Goal: Task Accomplishment & Management: Manage account settings

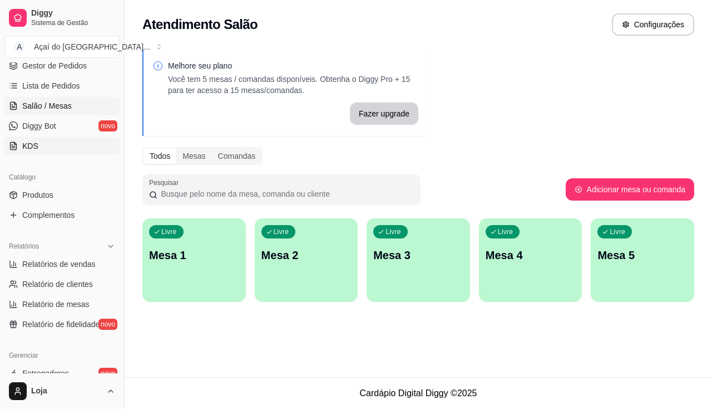
scroll to position [114, 0]
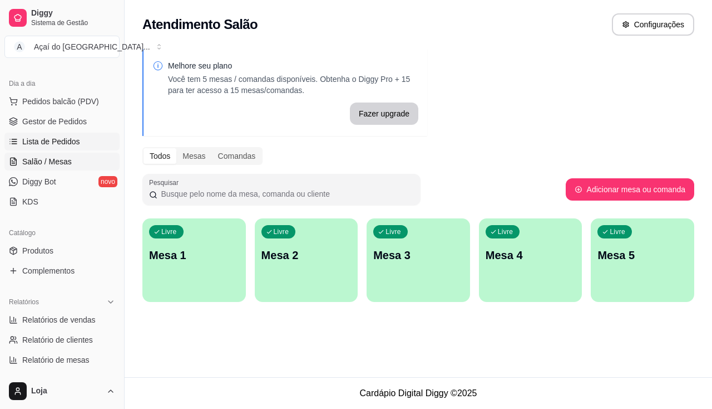
click at [39, 144] on span "Lista de Pedidos" at bounding box center [51, 141] width 58 height 11
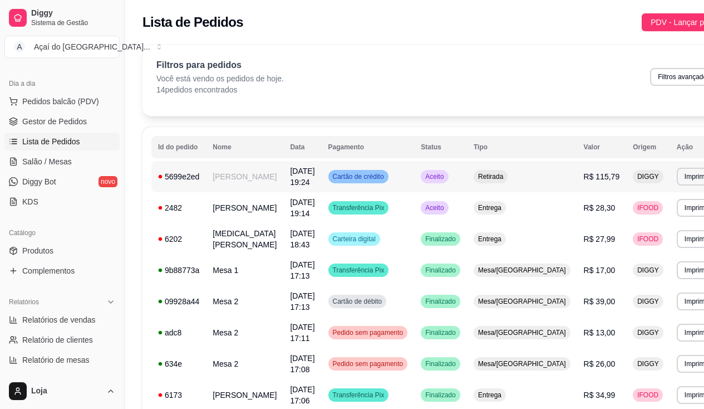
click at [245, 192] on td "[PERSON_NAME]" at bounding box center [244, 176] width 77 height 31
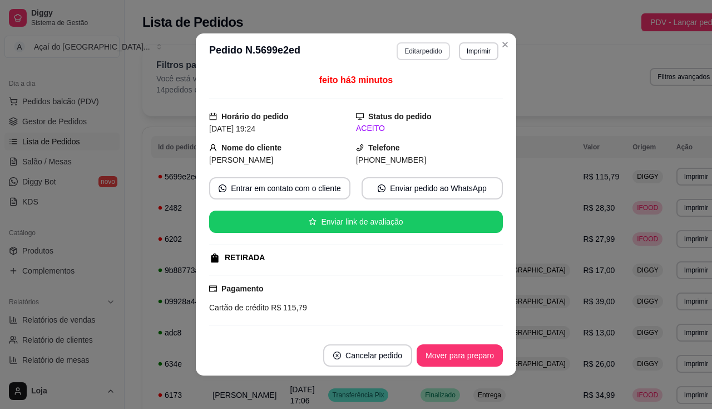
click at [436, 52] on button "Editar pedido" at bounding box center [423, 51] width 53 height 18
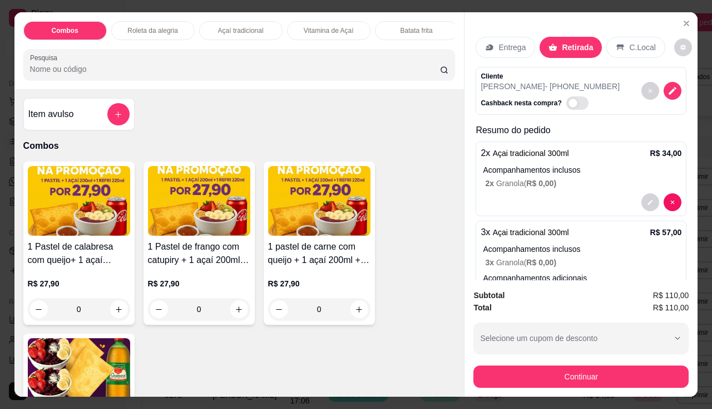
click at [519, 46] on p "Entrega" at bounding box center [512, 47] width 27 height 11
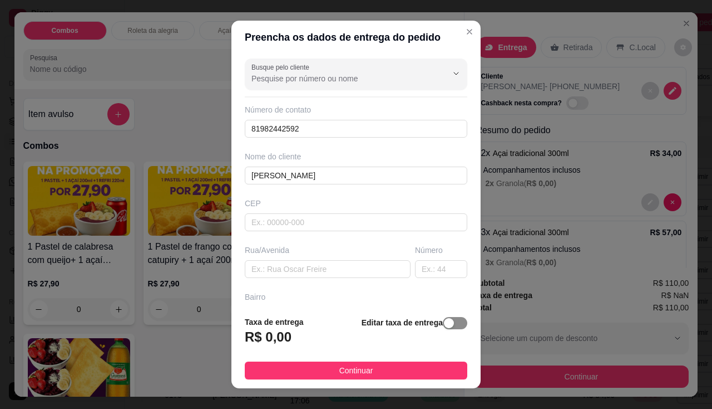
click at [444, 325] on div "button" at bounding box center [449, 323] width 10 height 10
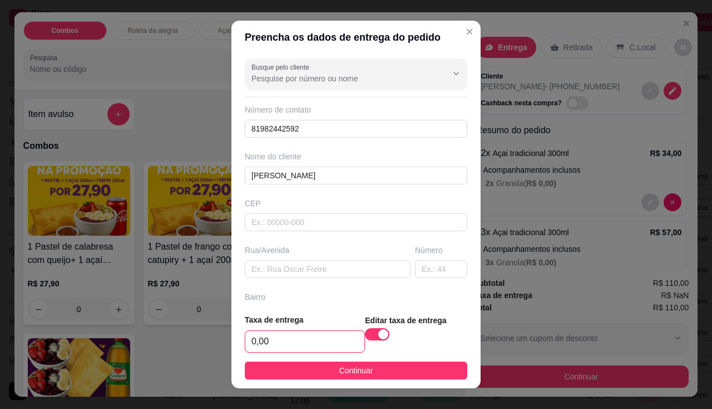
click at [255, 338] on input "0,00" at bounding box center [304, 341] width 119 height 21
click at [270, 342] on input "0,00" at bounding box center [304, 341] width 119 height 21
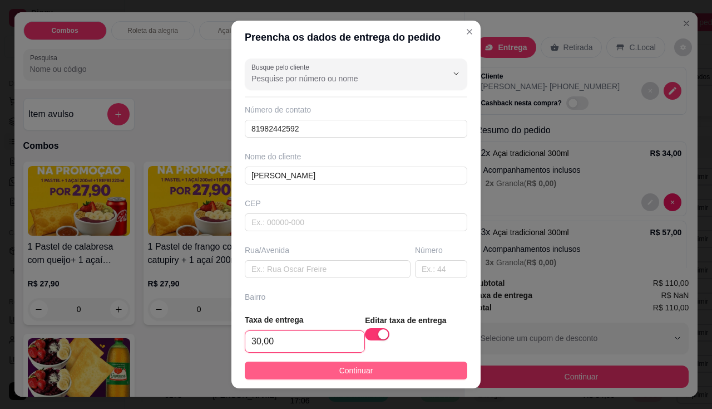
type input "30,00"
click at [297, 366] on button "Continuar" at bounding box center [356, 370] width 223 height 18
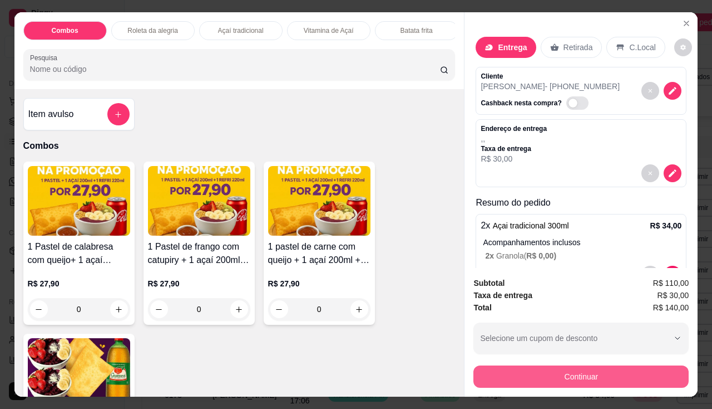
click at [649, 372] on button "Continuar" at bounding box center [581, 376] width 215 height 22
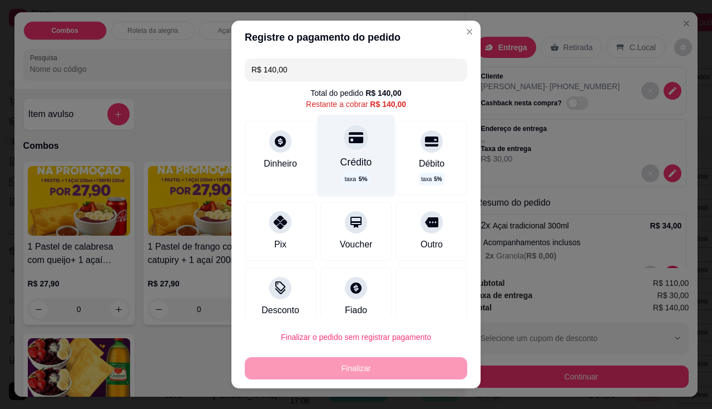
click at [361, 154] on div "Crédito taxa 5 %" at bounding box center [356, 155] width 78 height 81
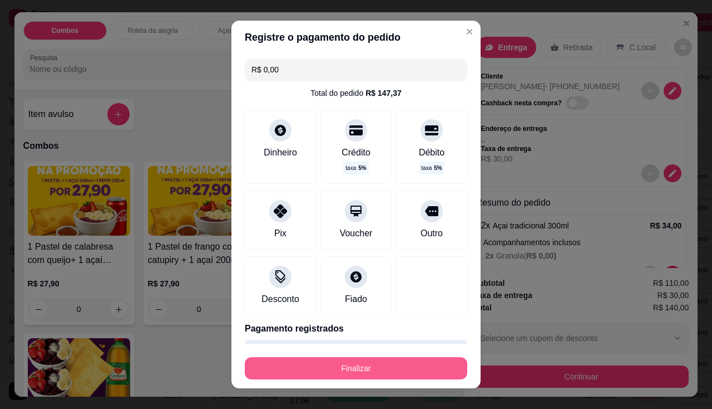
click at [393, 373] on button "Finalizar" at bounding box center [356, 368] width 223 height 22
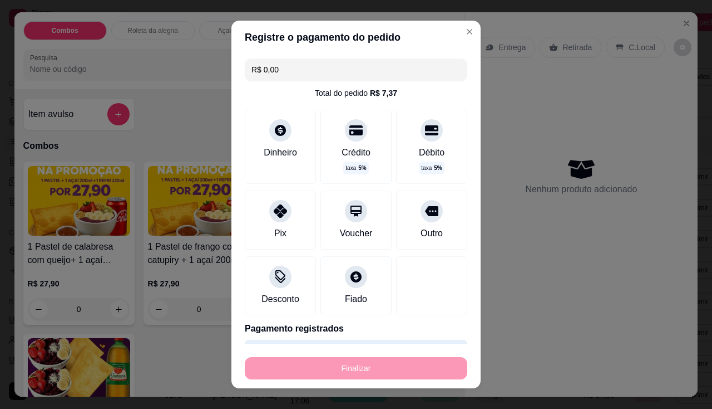
type input "-R$ 140,00"
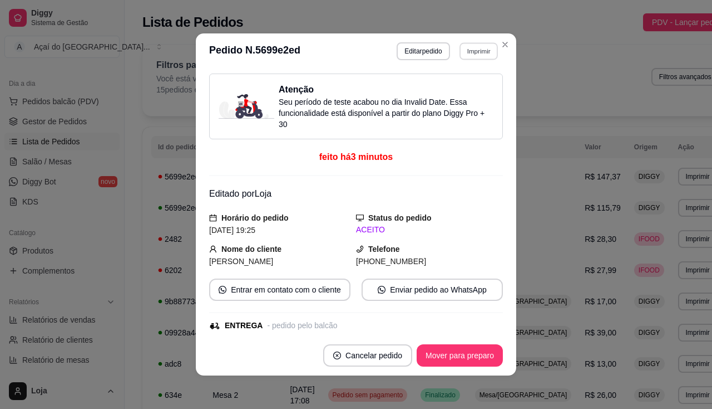
click at [478, 49] on button "Imprimir" at bounding box center [479, 50] width 38 height 17
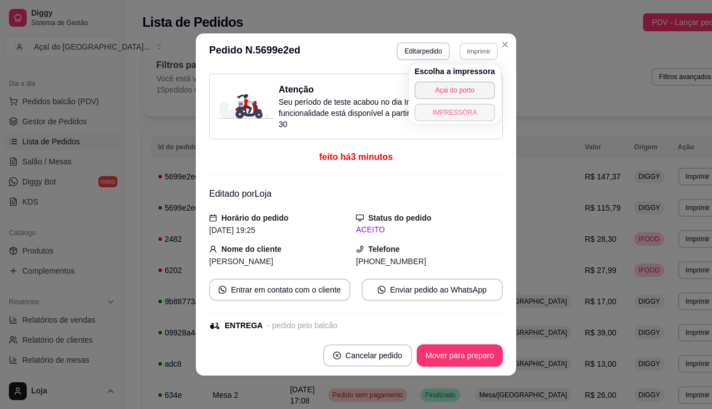
click at [465, 115] on button "IMPRESSORA" at bounding box center [455, 113] width 81 height 18
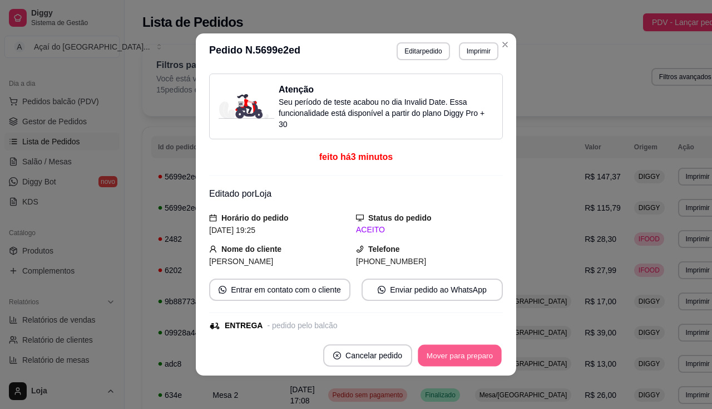
click at [452, 366] on button "Mover para preparo" at bounding box center [459, 356] width 83 height 22
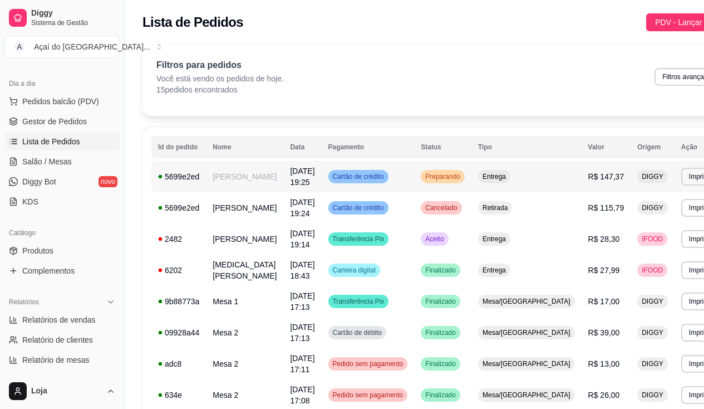
click at [219, 183] on td "[PERSON_NAME]" at bounding box center [244, 176] width 77 height 31
click at [63, 161] on span "Salão / Mesas" at bounding box center [47, 161] width 50 height 11
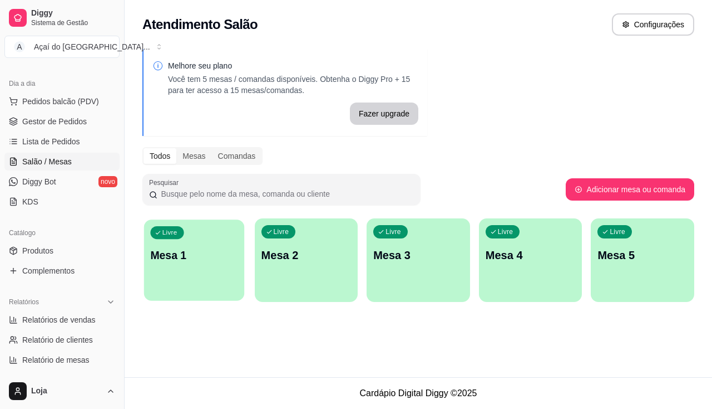
click at [214, 270] on div "Livre Mesa 1" at bounding box center [194, 253] width 100 height 68
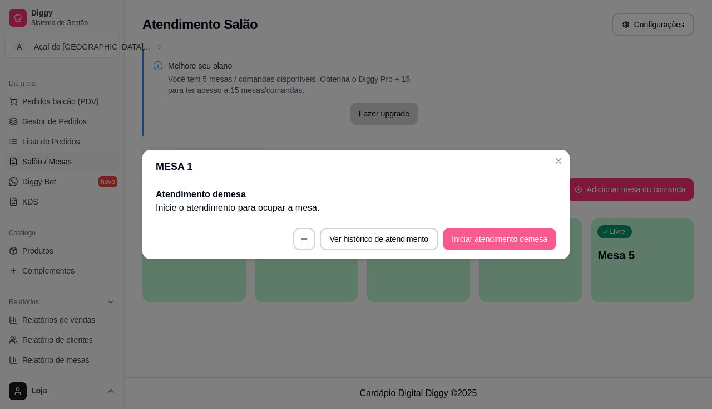
click at [499, 238] on button "Iniciar atendimento de mesa" at bounding box center [500, 239] width 114 height 22
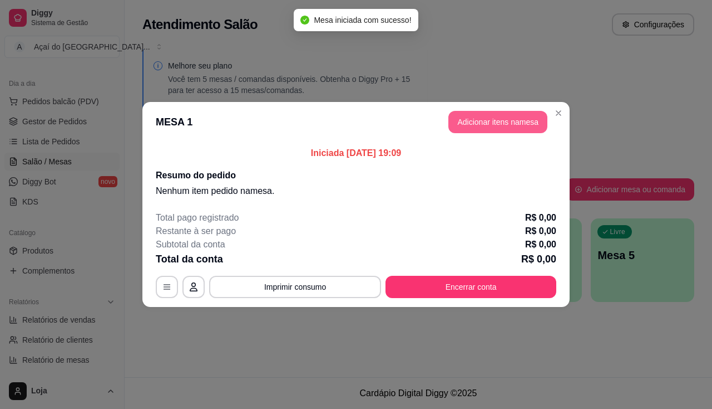
click at [471, 128] on button "Adicionar itens na mesa" at bounding box center [498, 122] width 99 height 22
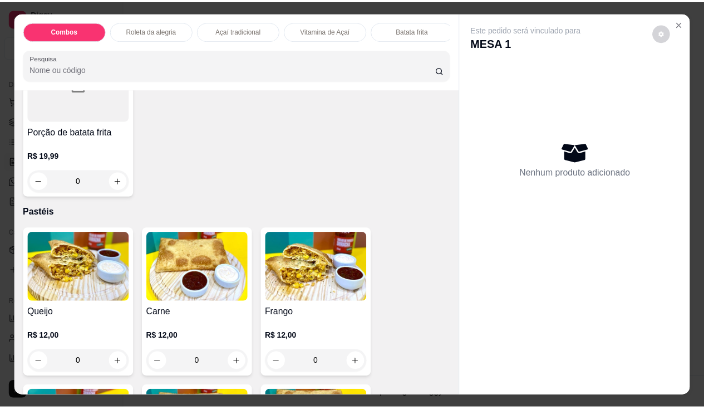
scroll to position [1224, 0]
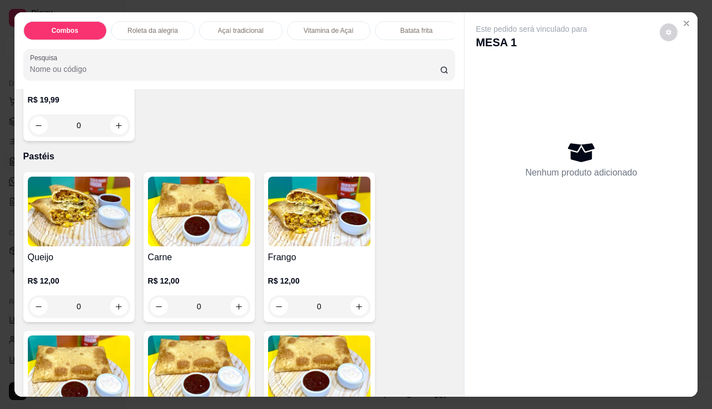
click at [239, 308] on div "0" at bounding box center [199, 306] width 102 height 22
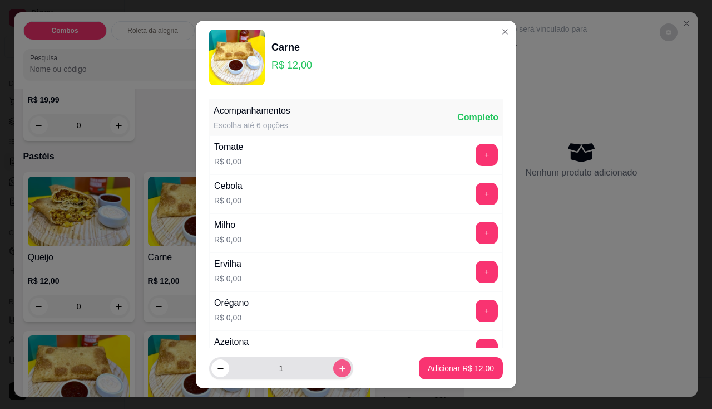
click at [334, 370] on button "increase-product-quantity" at bounding box center [342, 368] width 18 height 18
click at [334, 370] on button "increase-product-quantity" at bounding box center [341, 368] width 17 height 17
type input "3"
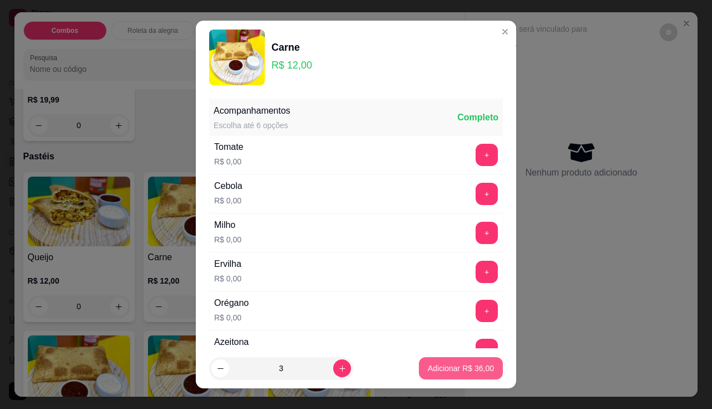
click at [469, 371] on p "Adicionar R$ 36,00" at bounding box center [461, 367] width 66 height 11
type input "3"
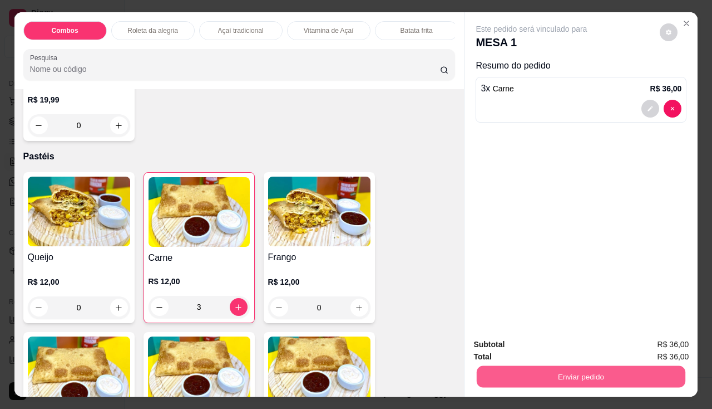
click at [547, 366] on button "Enviar pedido" at bounding box center [581, 377] width 209 height 22
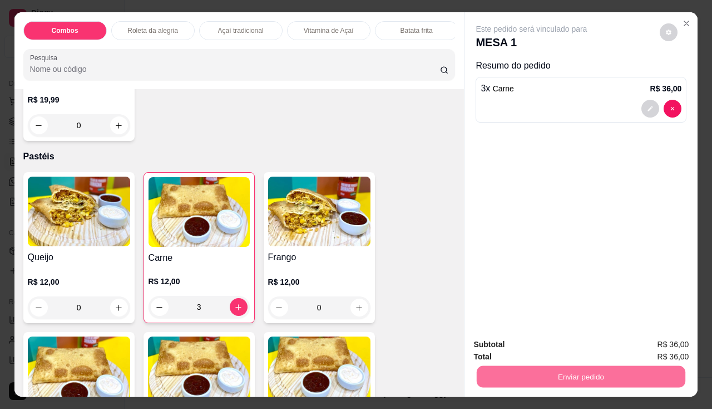
click at [544, 346] on button "Não registrar e enviar pedido" at bounding box center [545, 344] width 116 height 21
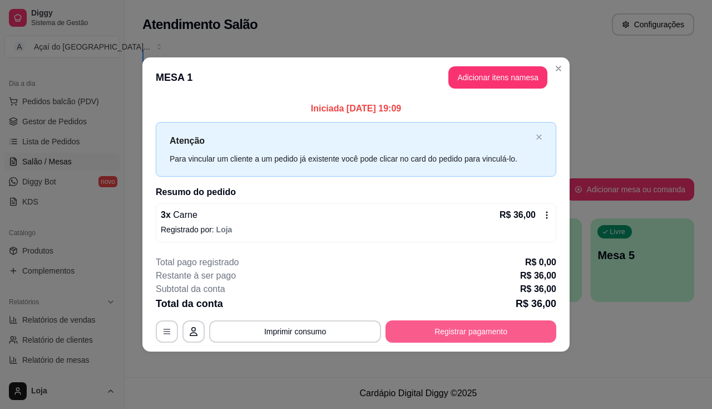
click at [440, 327] on button "Registrar pagamento" at bounding box center [471, 331] width 171 height 22
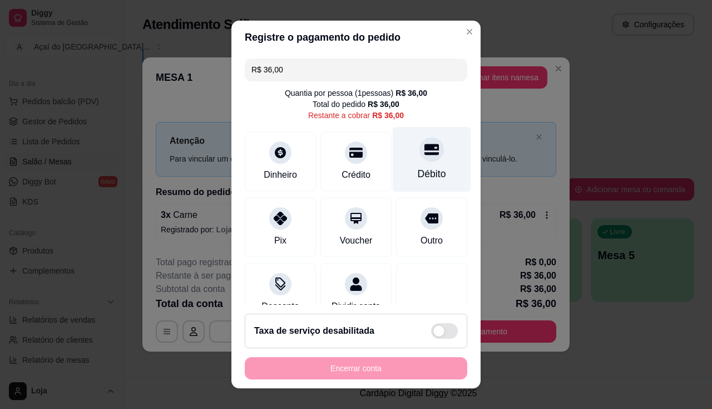
click at [418, 173] on div "Débito" at bounding box center [432, 173] width 28 height 14
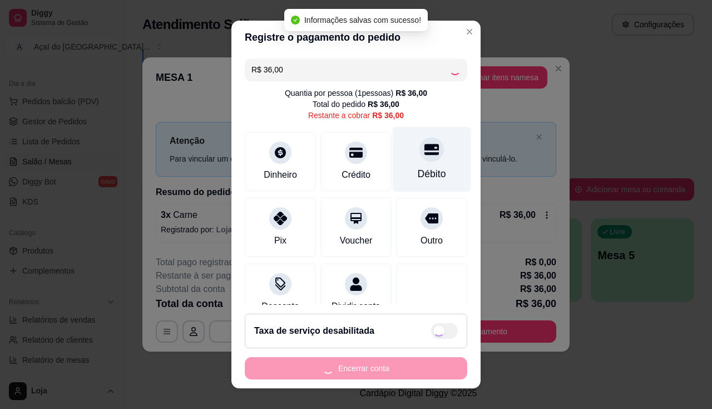
type input "R$ 0,00"
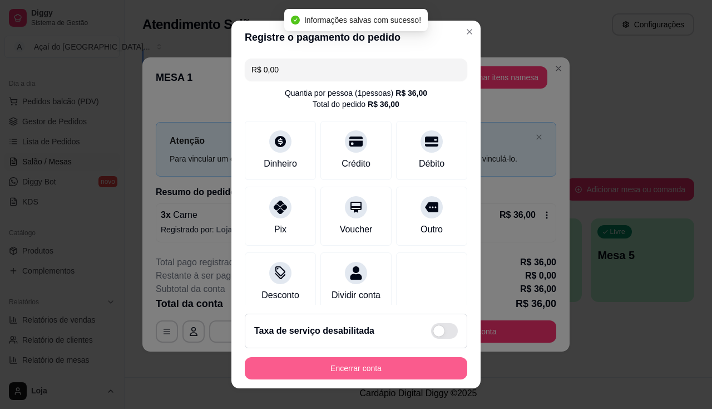
click at [361, 357] on button "Encerrar conta" at bounding box center [356, 368] width 223 height 22
click at [360, 361] on button "Encerrar conta" at bounding box center [356, 368] width 223 height 22
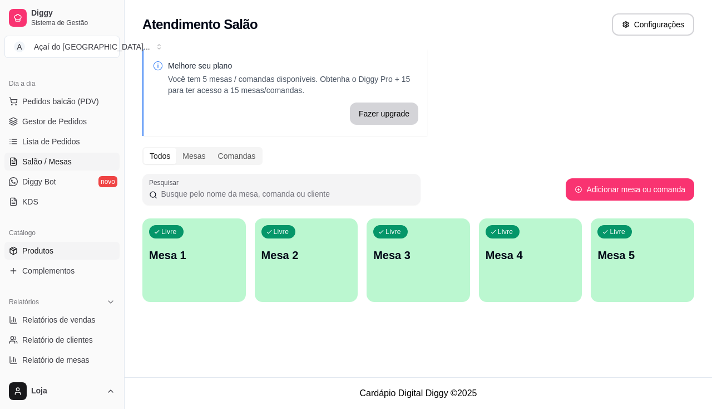
click at [38, 247] on span "Produtos" at bounding box center [37, 250] width 31 height 11
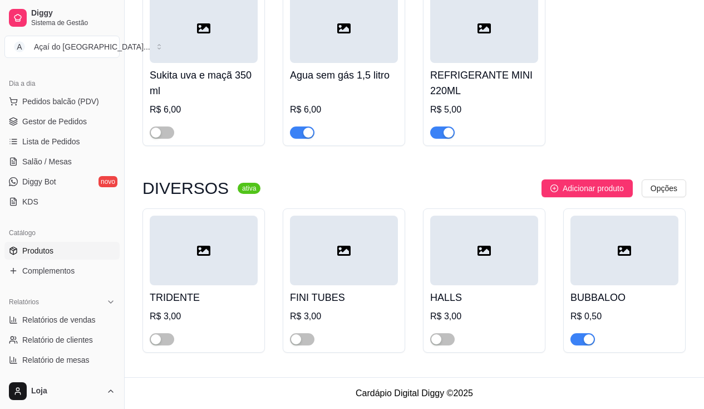
scroll to position [4009, 0]
click at [62, 275] on span "Complementos" at bounding box center [48, 270] width 52 height 11
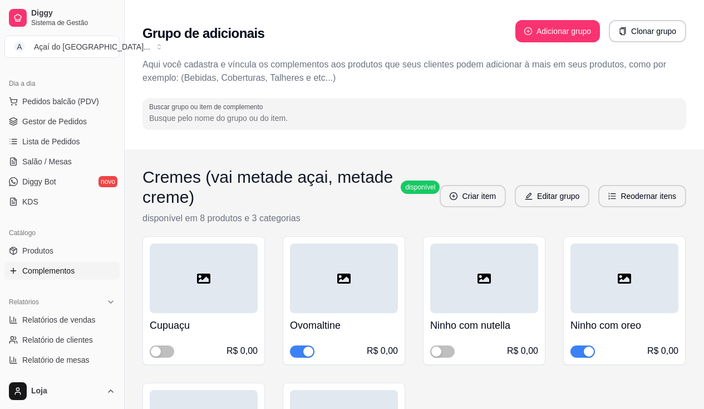
scroll to position [111, 0]
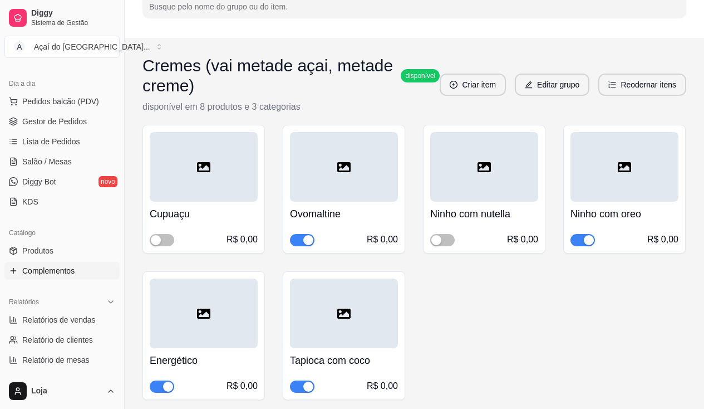
click at [309, 246] on div "Ovomaltine R$ 0,00" at bounding box center [344, 189] width 122 height 129
click at [307, 237] on div "button" at bounding box center [308, 240] width 10 height 10
click at [589, 238] on div "button" at bounding box center [589, 240] width 10 height 10
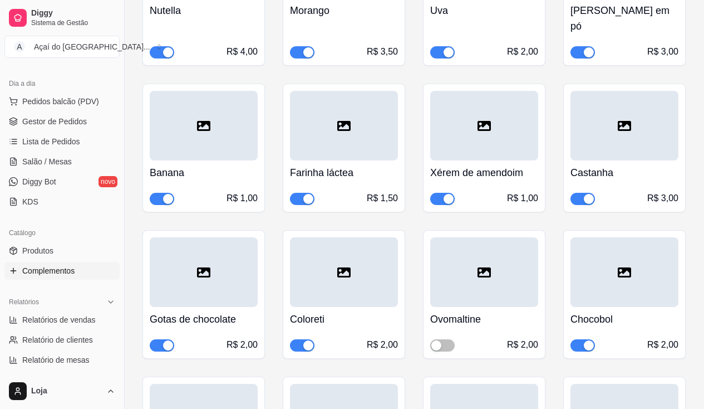
scroll to position [1224, 0]
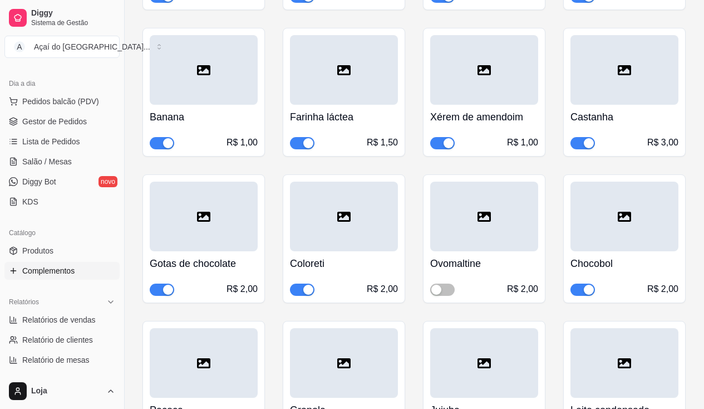
click at [312, 284] on div "button" at bounding box center [308, 289] width 10 height 10
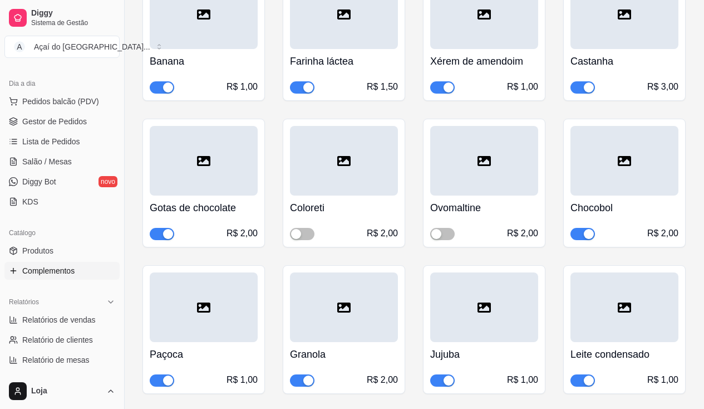
click at [448, 375] on div "button" at bounding box center [449, 380] width 10 height 10
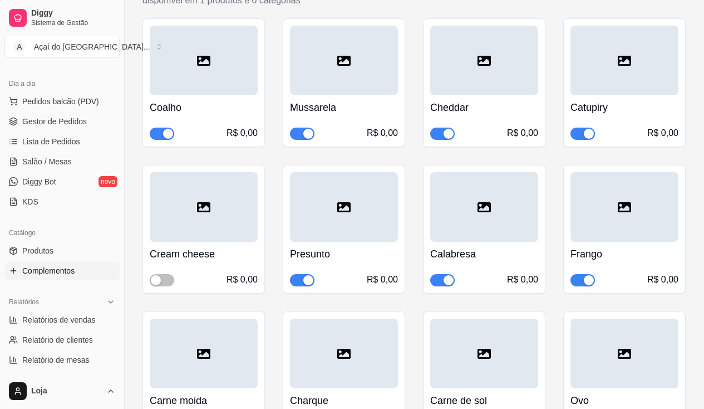
scroll to position [3673, 0]
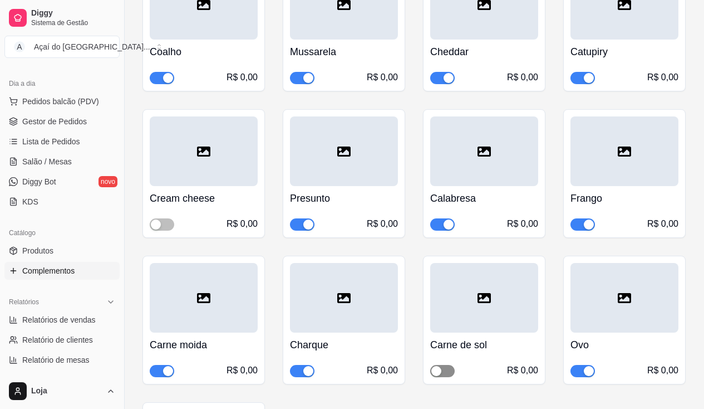
click at [449, 365] on span "button" at bounding box center [442, 371] width 24 height 12
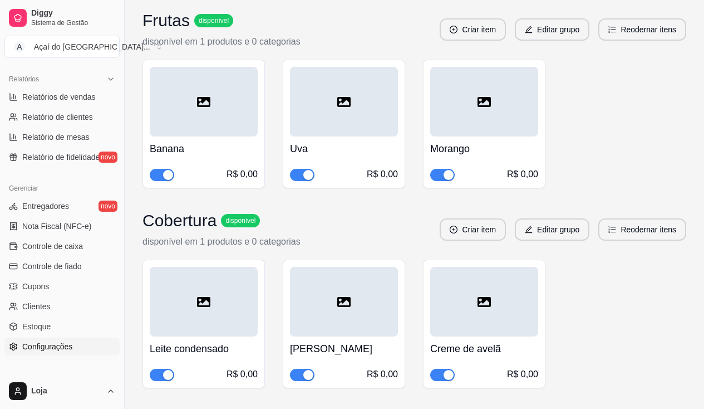
scroll to position [392, 0]
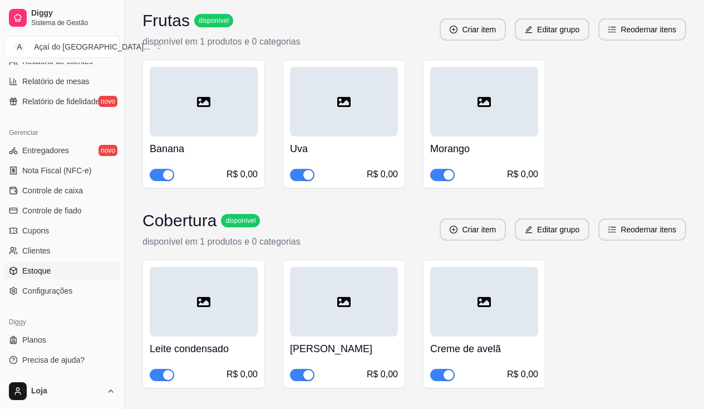
click at [55, 278] on link "Estoque" at bounding box center [61, 271] width 115 height 18
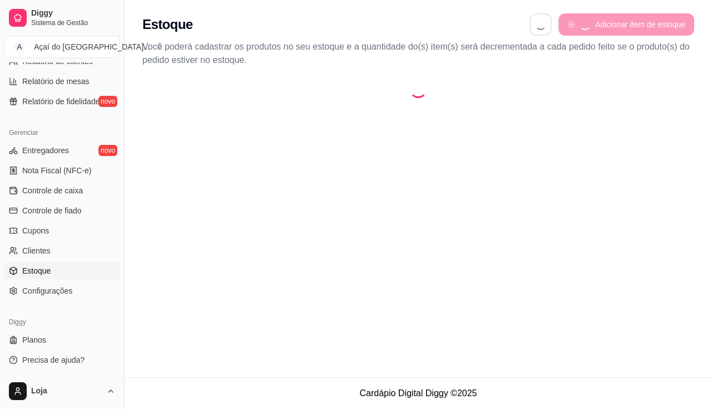
select select "QUANTITY_ORDER"
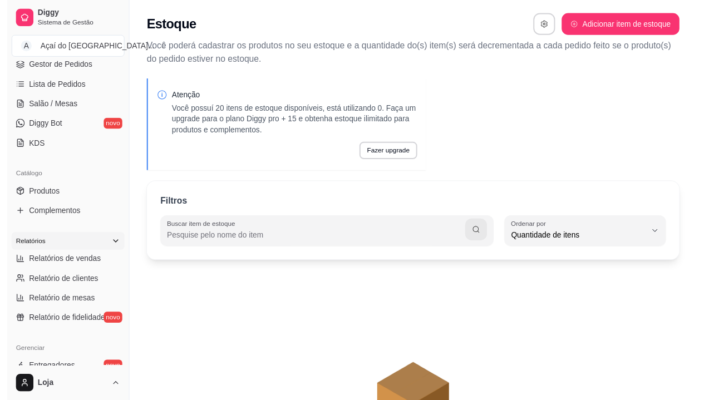
scroll to position [58, 0]
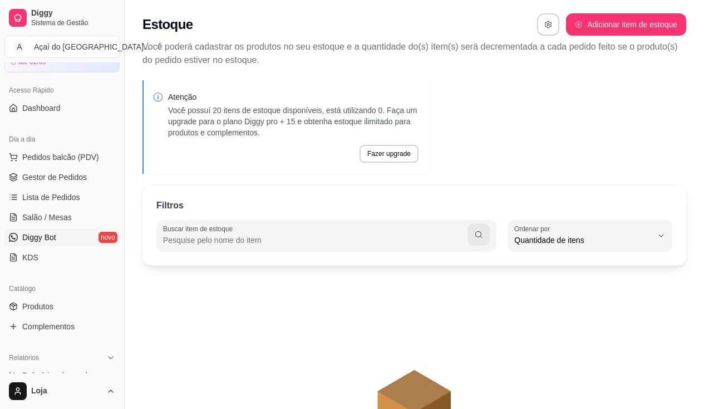
click at [63, 235] on link "Diggy Bot novo" at bounding box center [61, 237] width 115 height 18
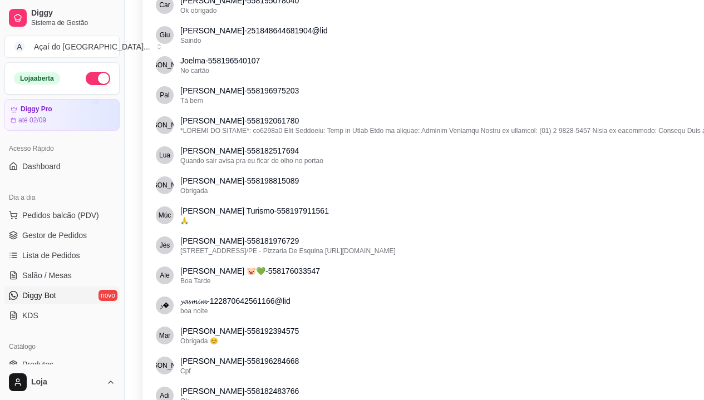
scroll to position [390, 0]
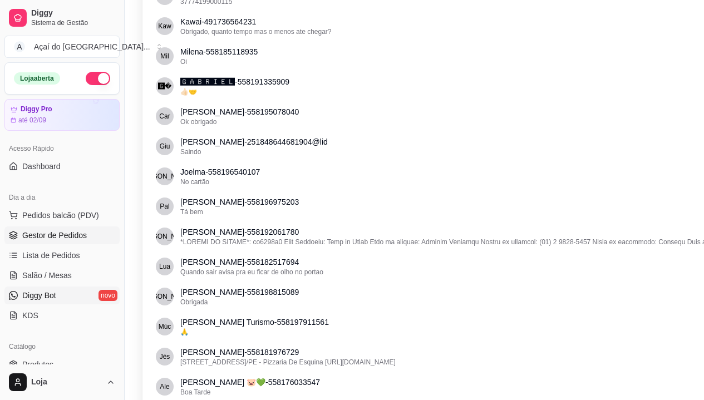
click at [73, 239] on span "Gestor de Pedidos" at bounding box center [54, 235] width 65 height 11
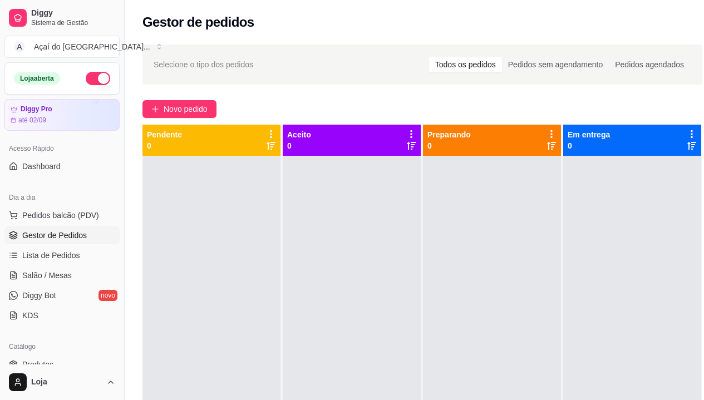
click at [83, 238] on span "Gestor de Pedidos" at bounding box center [54, 235] width 65 height 11
click at [83, 253] on link "Lista de Pedidos" at bounding box center [61, 256] width 115 height 18
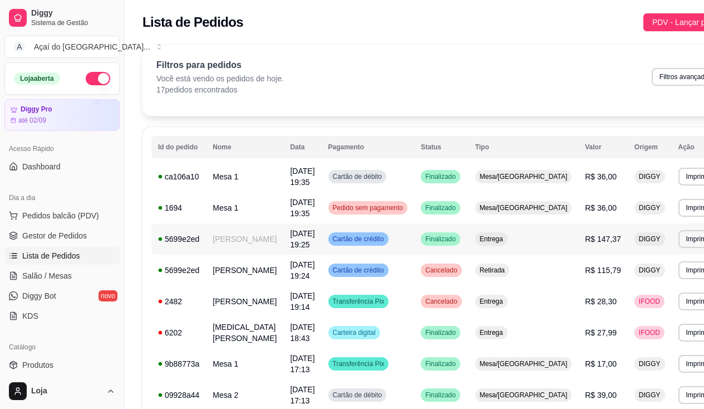
click at [283, 243] on td "[DATE] 19:25" at bounding box center [302, 238] width 38 height 31
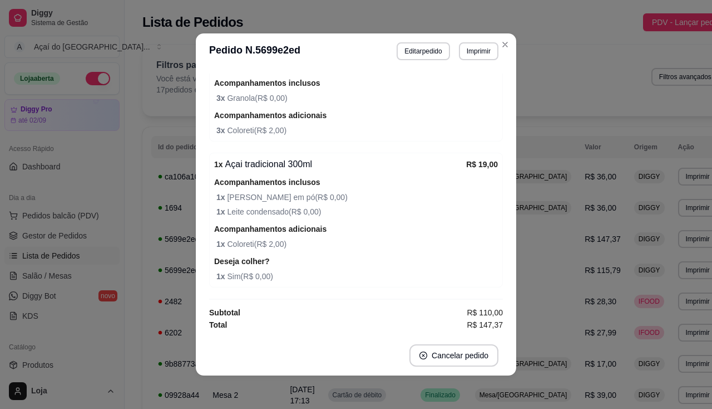
scroll to position [2, 0]
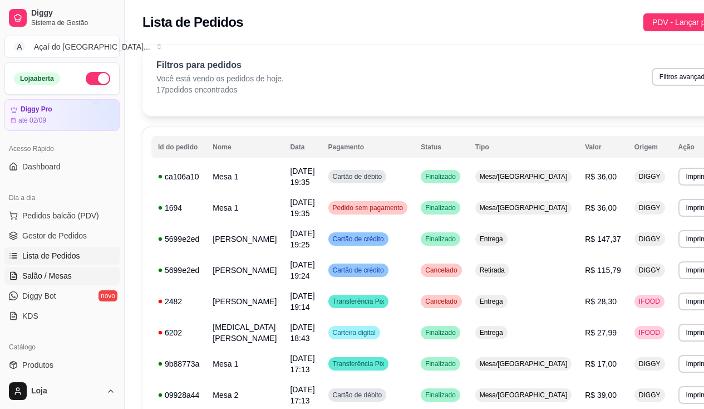
click at [68, 268] on link "Salão / Mesas" at bounding box center [61, 276] width 115 height 18
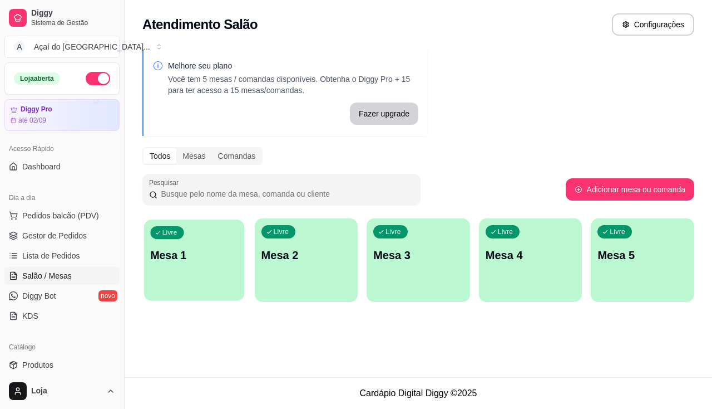
click at [194, 240] on div "Livre Mesa 1" at bounding box center [194, 253] width 100 height 68
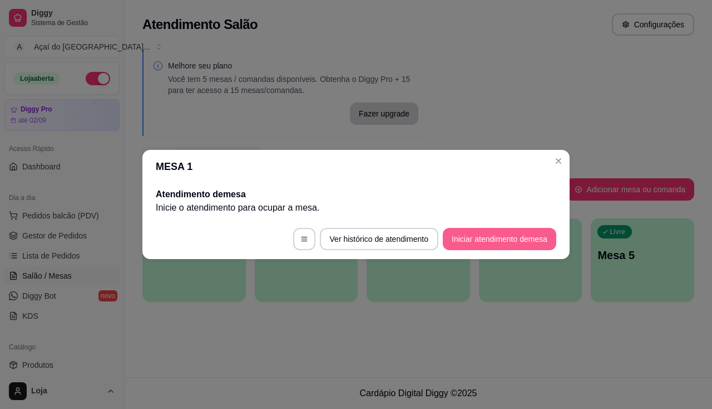
click at [476, 233] on button "Iniciar atendimento de mesa" at bounding box center [500, 239] width 114 height 22
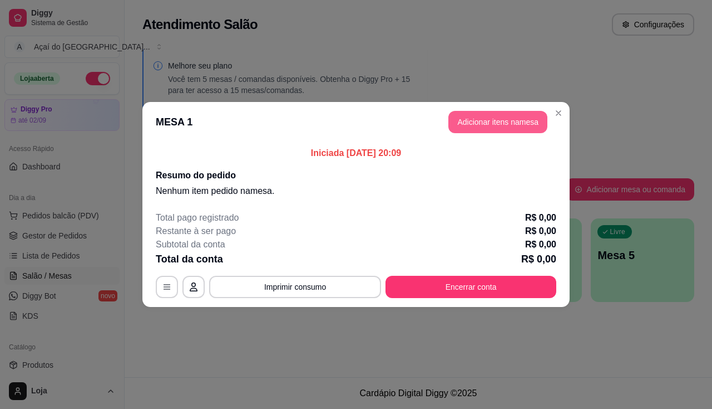
click at [511, 121] on button "Adicionar itens na mesa" at bounding box center [498, 122] width 99 height 22
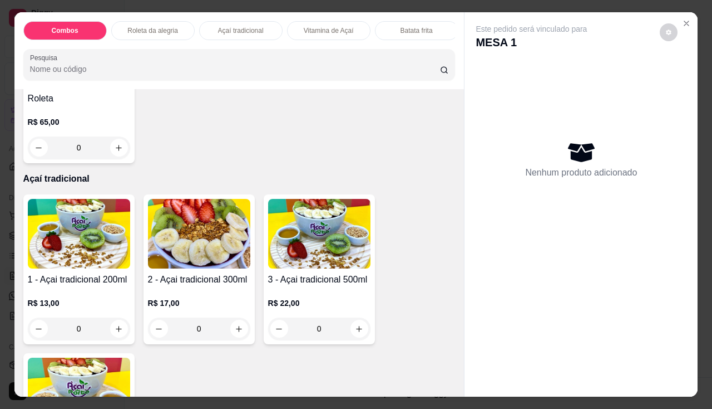
scroll to position [557, 0]
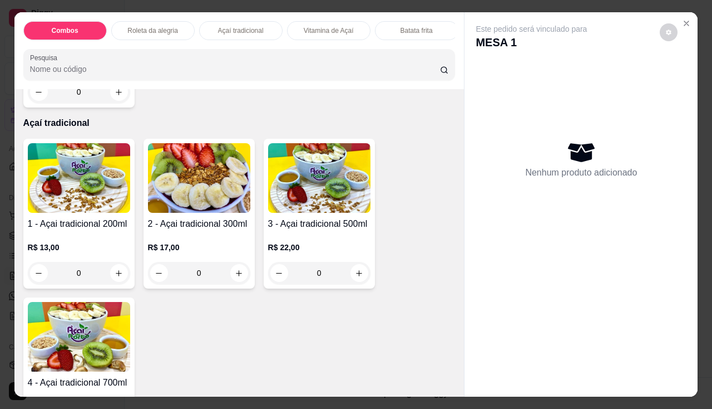
click at [268, 190] on img at bounding box center [319, 178] width 102 height 70
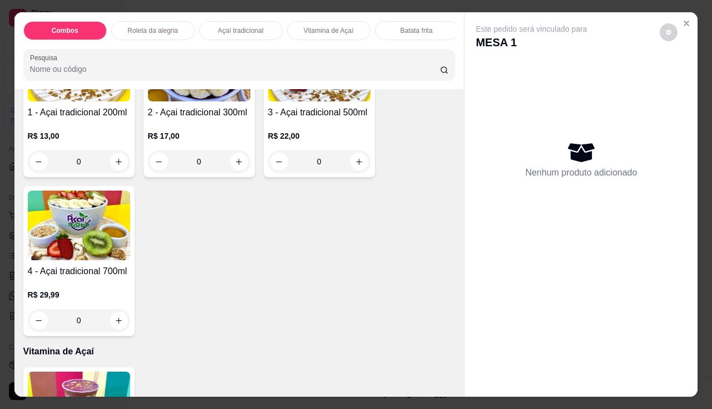
click at [110, 278] on h4 "4 - Açai tradicional 700ml" at bounding box center [79, 270] width 102 height 13
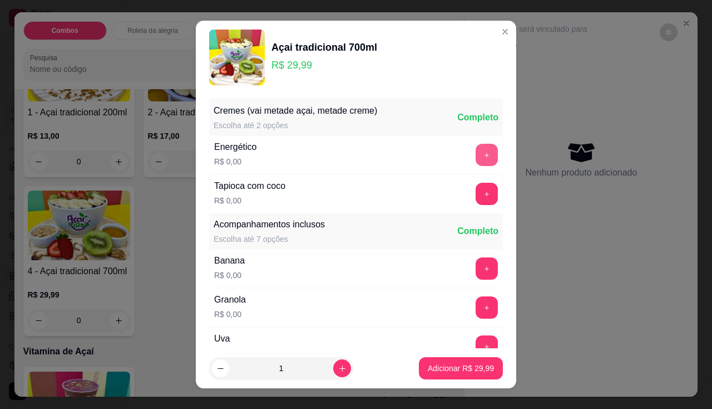
click at [476, 156] on button "+" at bounding box center [487, 155] width 22 height 22
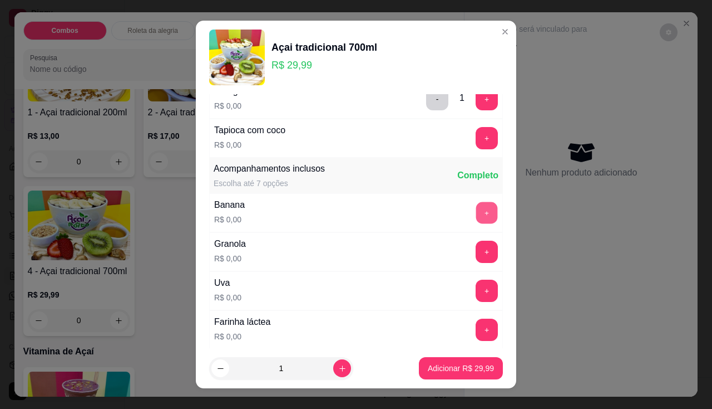
click at [476, 205] on button "+" at bounding box center [487, 212] width 22 height 22
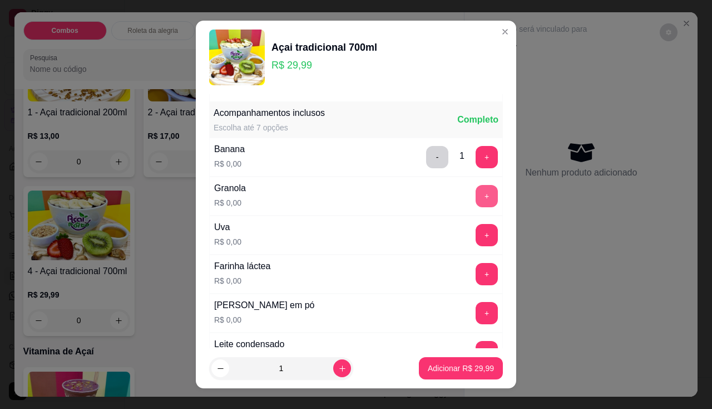
click at [476, 191] on button "+" at bounding box center [487, 196] width 22 height 22
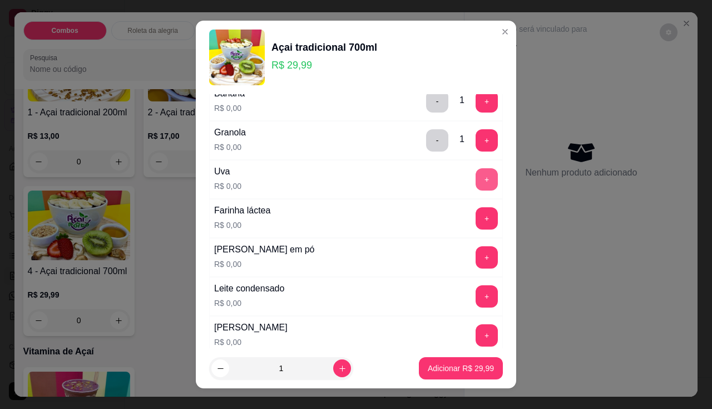
scroll to position [223, 0]
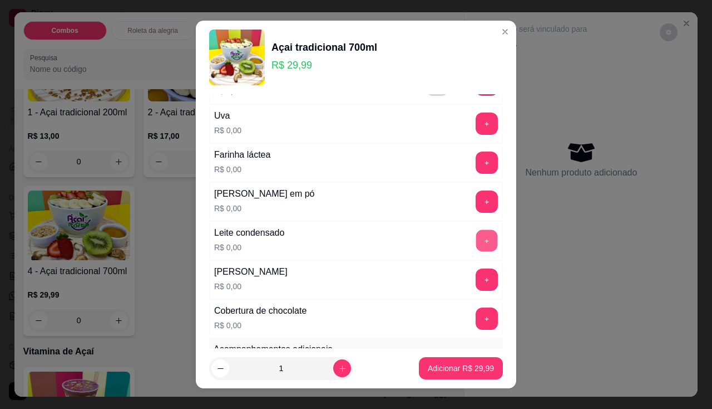
click at [476, 239] on button "+" at bounding box center [487, 240] width 22 height 22
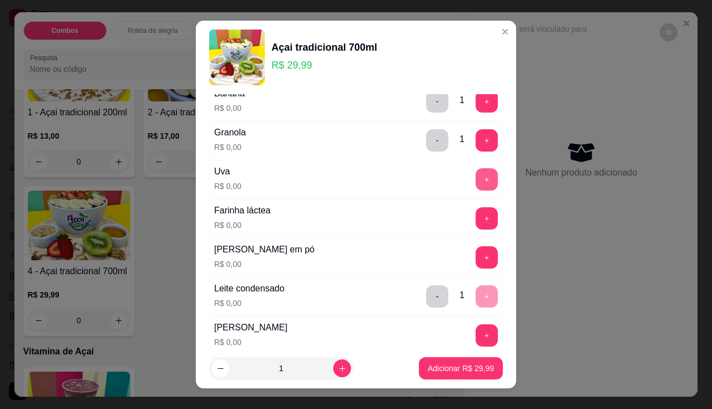
click at [476, 187] on button "+" at bounding box center [487, 179] width 22 height 22
click at [467, 367] on p "Adicionar R$ 29,99" at bounding box center [461, 367] width 66 height 11
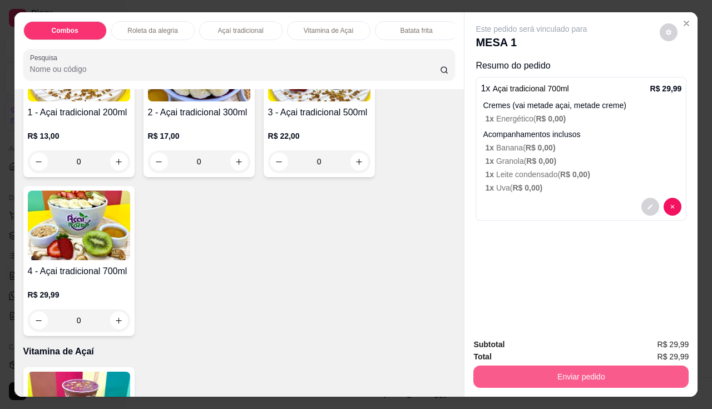
click at [539, 380] on button "Enviar pedido" at bounding box center [581, 376] width 215 height 22
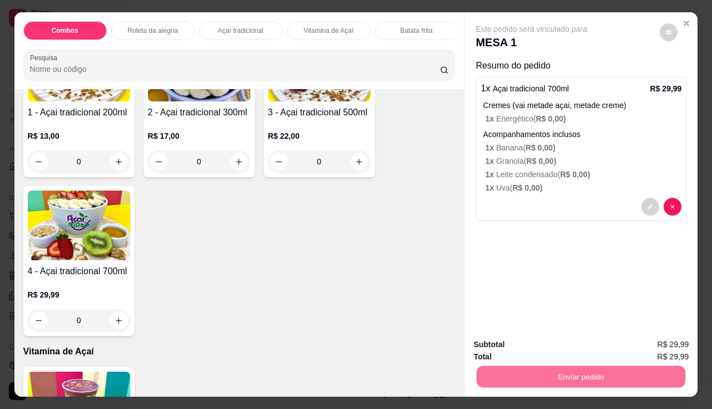
click at [542, 351] on button "Não registrar e enviar pedido" at bounding box center [545, 344] width 112 height 21
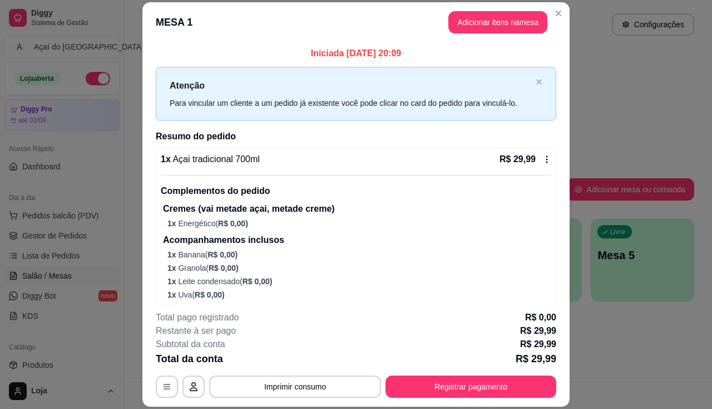
click at [321, 398] on footer "**********" at bounding box center [355, 354] width 427 height 105
click at [324, 388] on button "Imprimir consumo" at bounding box center [295, 387] width 167 height 22
click at [322, 377] on button "Imprimir consumo" at bounding box center [295, 387] width 167 height 22
click at [322, 384] on button "Imprimir consumo" at bounding box center [295, 386] width 172 height 22
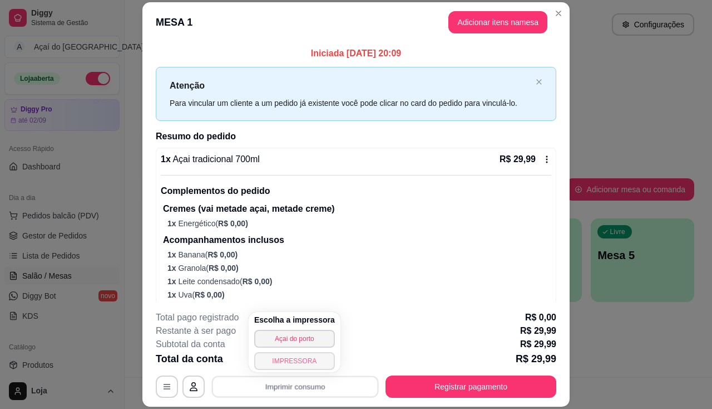
click at [314, 363] on button "IMPRESSORA" at bounding box center [294, 361] width 81 height 18
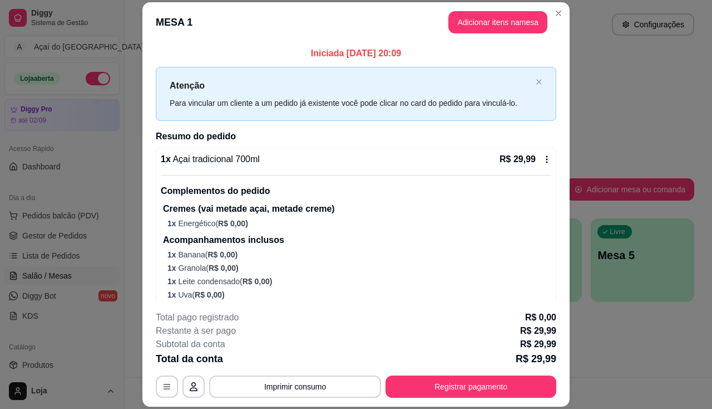
click at [435, 373] on div "**********" at bounding box center [356, 354] width 401 height 87
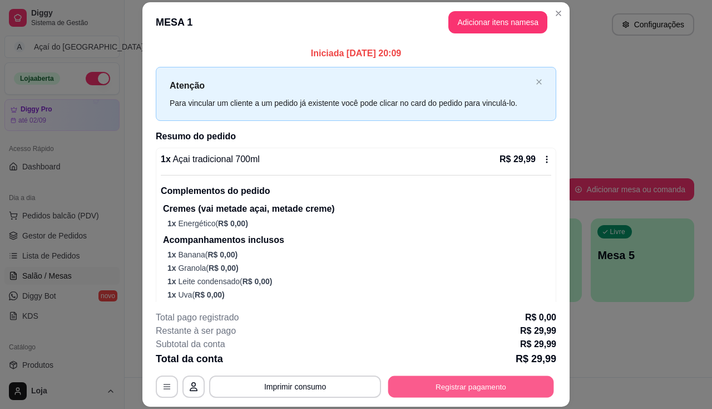
click at [432, 386] on button "Registrar pagamento" at bounding box center [471, 387] width 166 height 22
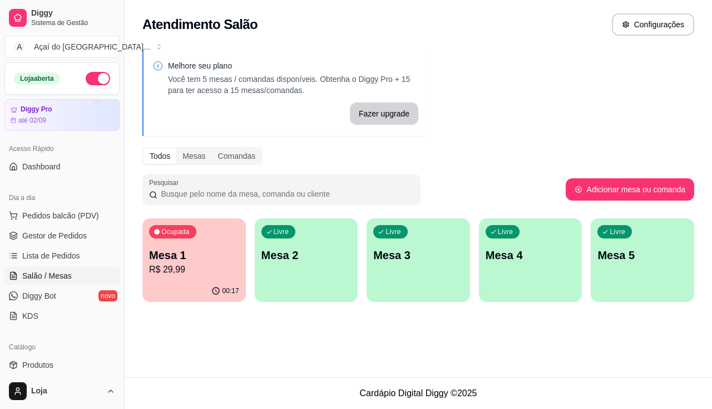
click at [278, 274] on div "Livre Mesa 2" at bounding box center [307, 253] width 104 height 70
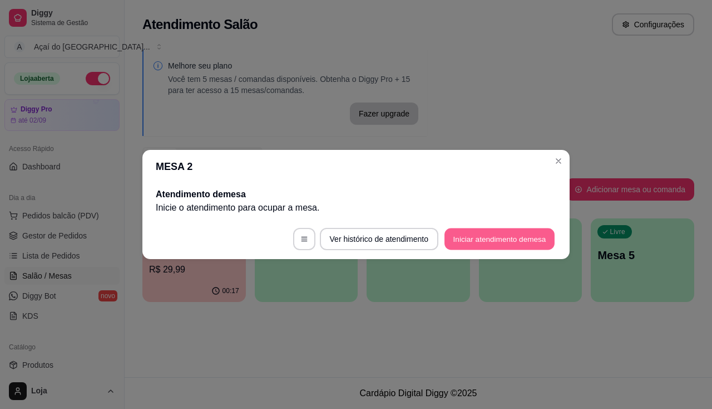
click at [488, 245] on button "Iniciar atendimento de mesa" at bounding box center [500, 239] width 110 height 22
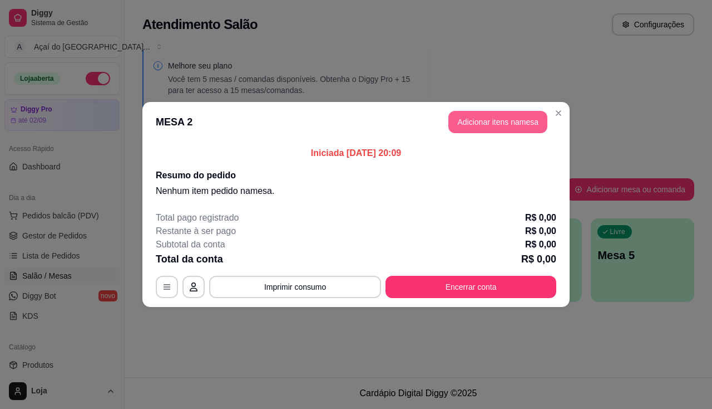
click at [476, 127] on button "Adicionar itens na mesa" at bounding box center [498, 122] width 99 height 22
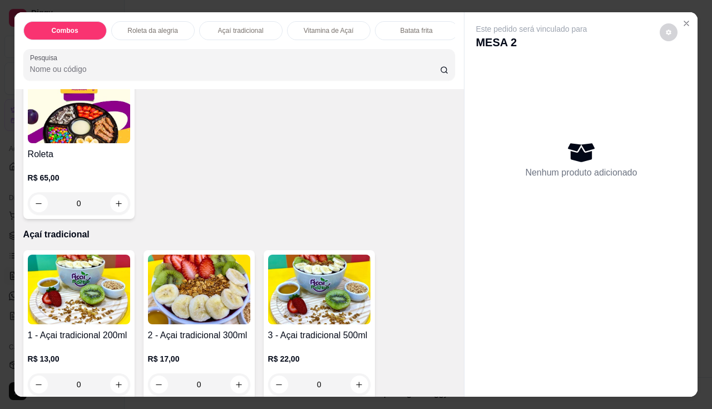
scroll to position [557, 0]
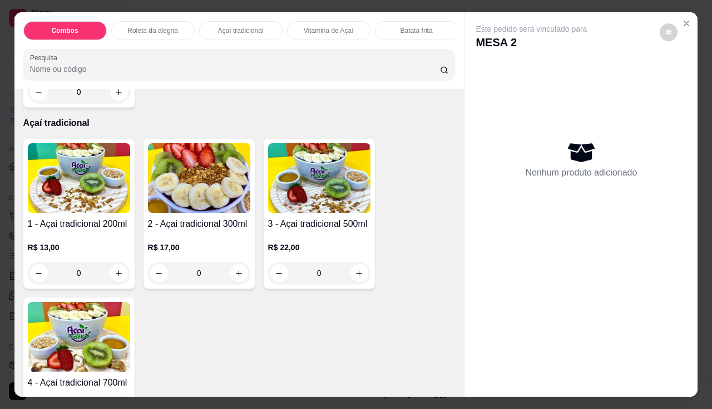
click at [178, 182] on img at bounding box center [199, 178] width 102 height 70
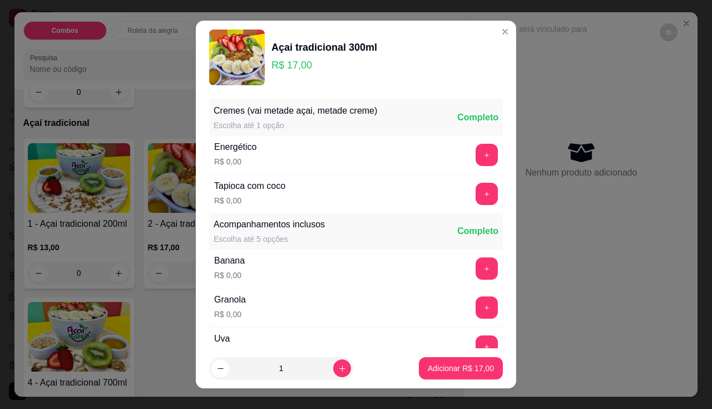
scroll to position [167, 0]
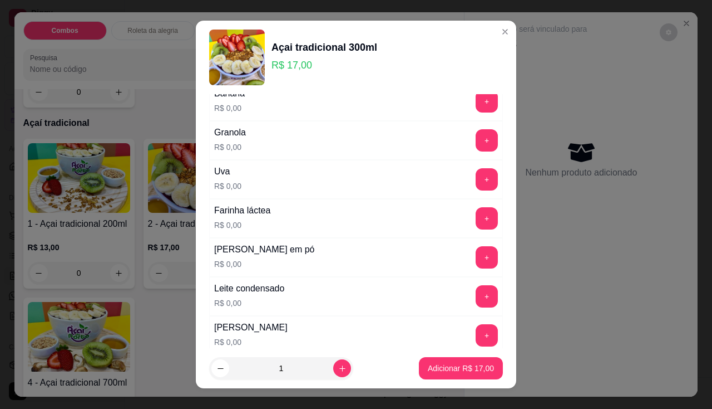
click at [471, 304] on div "+" at bounding box center [486, 296] width 31 height 22
click at [476, 297] on button "+" at bounding box center [487, 296] width 22 height 22
click at [476, 228] on button "+" at bounding box center [487, 218] width 22 height 22
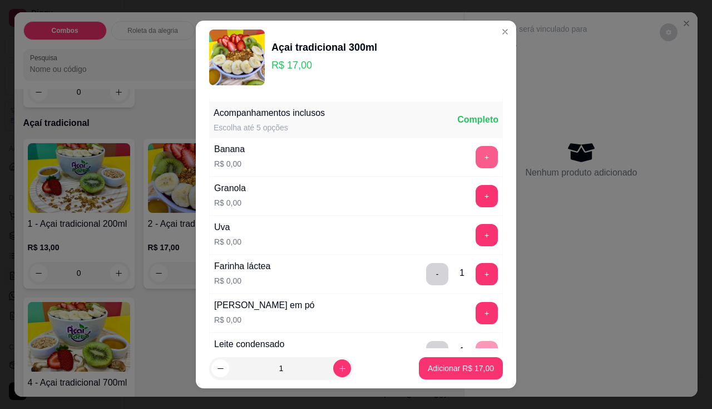
click at [476, 158] on button "+" at bounding box center [487, 157] width 22 height 22
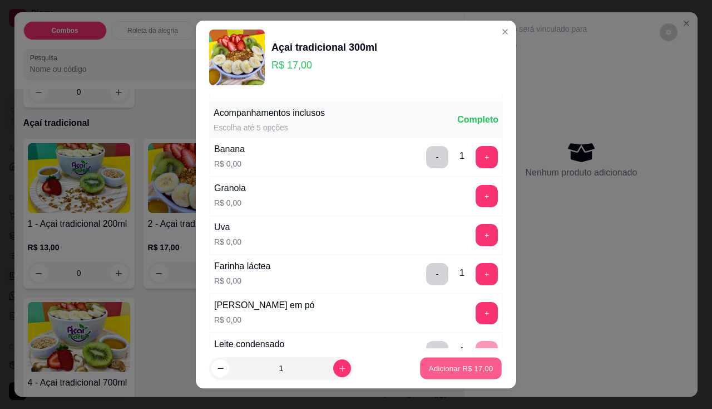
click at [471, 371] on p "Adicionar R$ 17,00" at bounding box center [461, 368] width 65 height 11
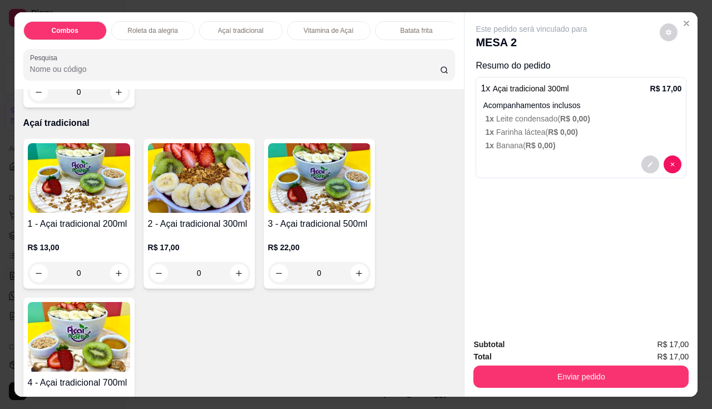
click at [520, 395] on div "Combos Roleta da alegria Açaí tradicional Vitamina de Açaí Batata frita Pastéis…" at bounding box center [356, 204] width 712 height 409
click at [505, 385] on div "Subtotal R$ 17,00 Total R$ 17,00 Enviar pedido" at bounding box center [581, 362] width 233 height 67
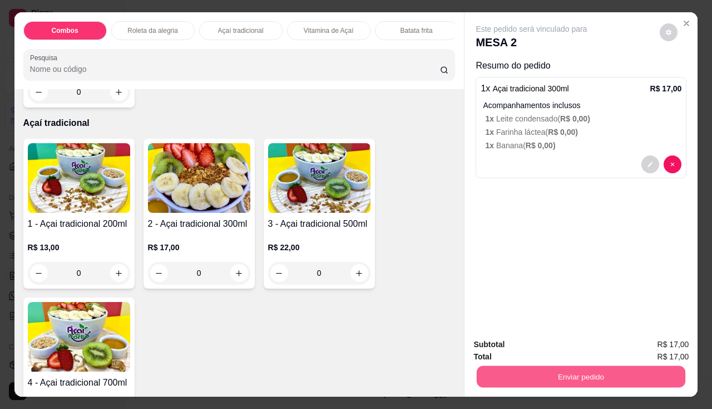
click at [504, 375] on button "Enviar pedido" at bounding box center [581, 377] width 209 height 22
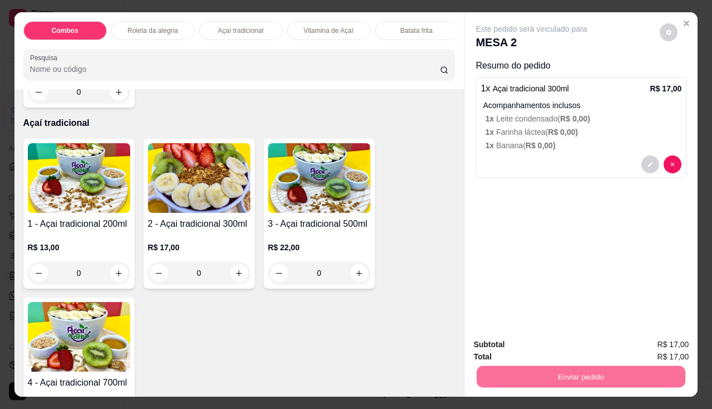
click at [518, 339] on button "Não registrar e enviar pedido" at bounding box center [545, 344] width 116 height 21
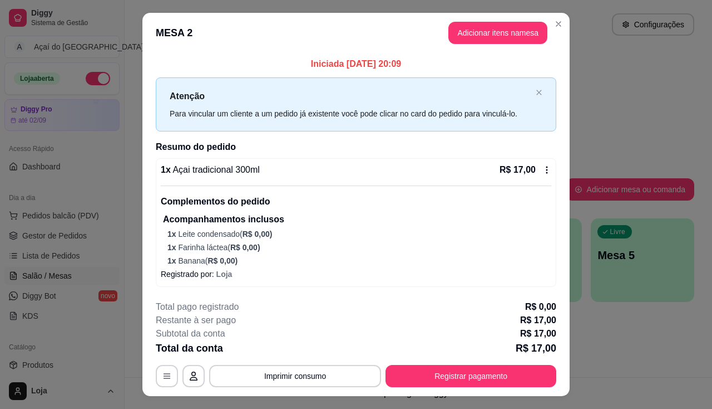
click at [329, 369] on button "Imprimir consumo" at bounding box center [295, 376] width 172 height 22
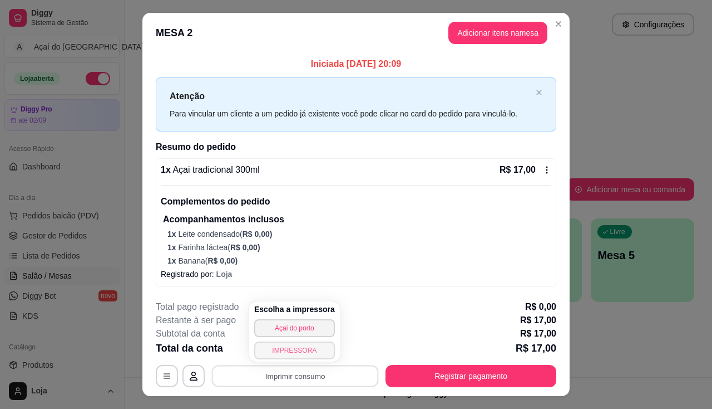
click at [269, 357] on button "IMPRESSORA" at bounding box center [294, 350] width 81 height 18
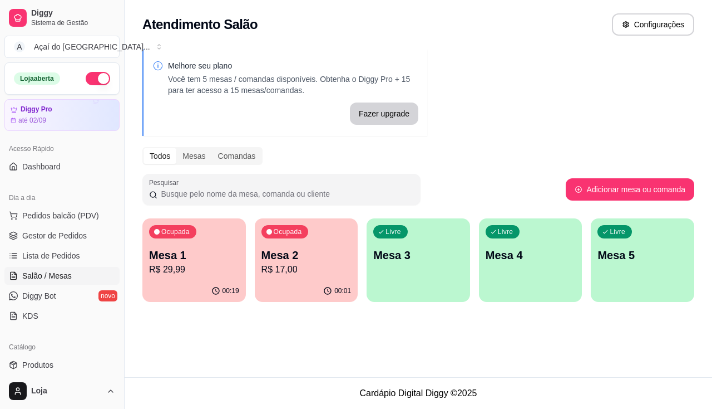
click at [289, 263] on p "R$ 17,00" at bounding box center [307, 269] width 90 height 13
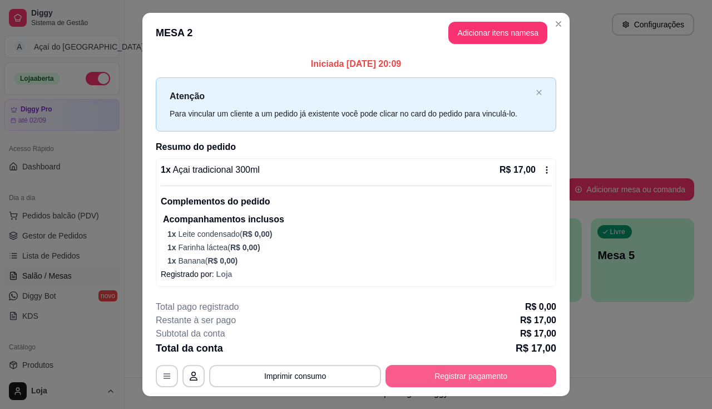
click at [397, 377] on button "Registrar pagamento" at bounding box center [471, 376] width 171 height 22
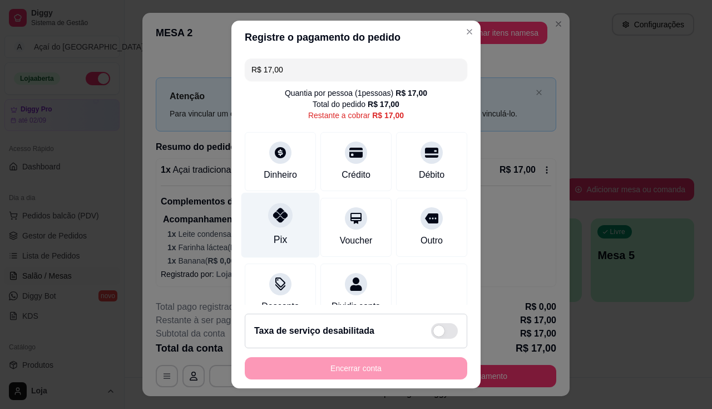
click at [276, 241] on div "Pix" at bounding box center [280, 239] width 13 height 14
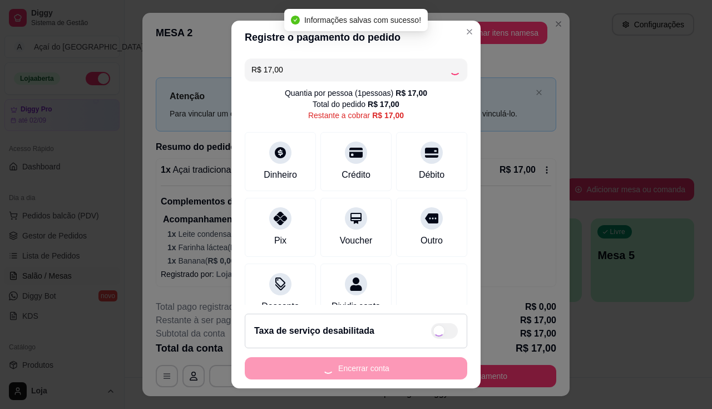
type input "R$ 0,00"
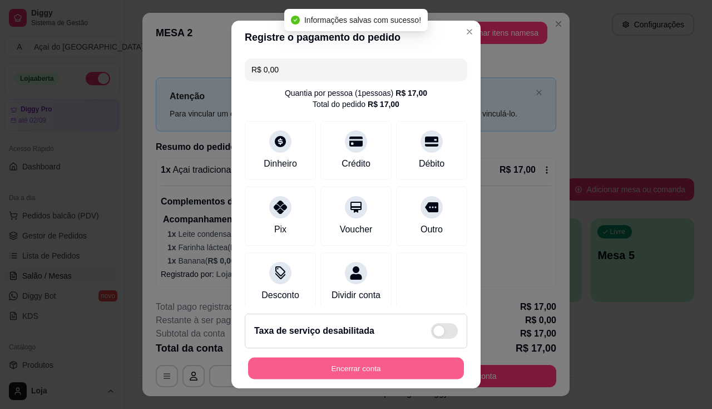
click at [321, 363] on button "Encerrar conta" at bounding box center [356, 368] width 216 height 22
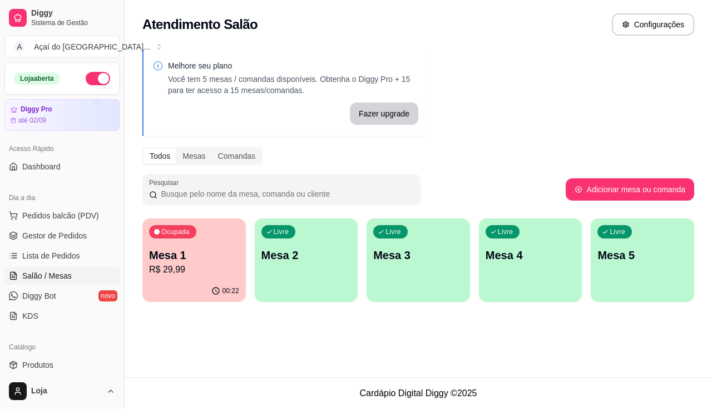
click at [146, 246] on div "Ocupada Mesa 1 R$ 29,99" at bounding box center [194, 249] width 104 height 62
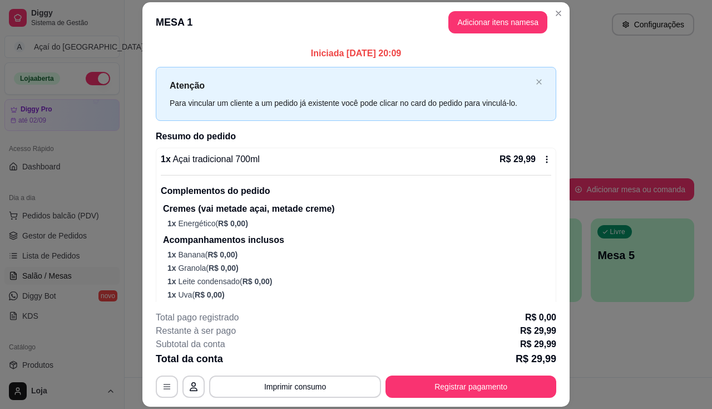
click at [381, 382] on div "**********" at bounding box center [356, 386] width 401 height 22
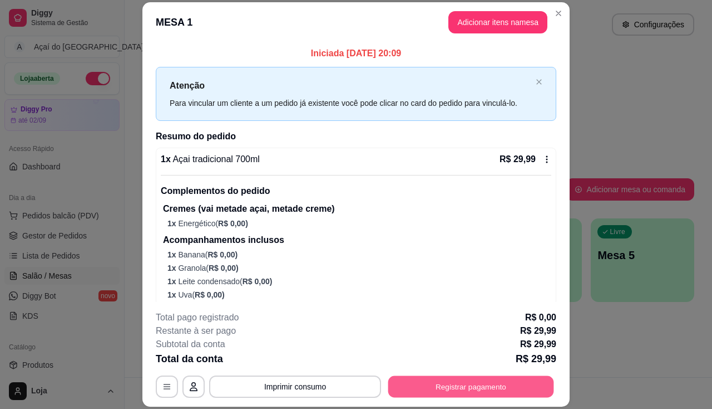
click at [389, 385] on button "Registrar pagamento" at bounding box center [471, 387] width 166 height 22
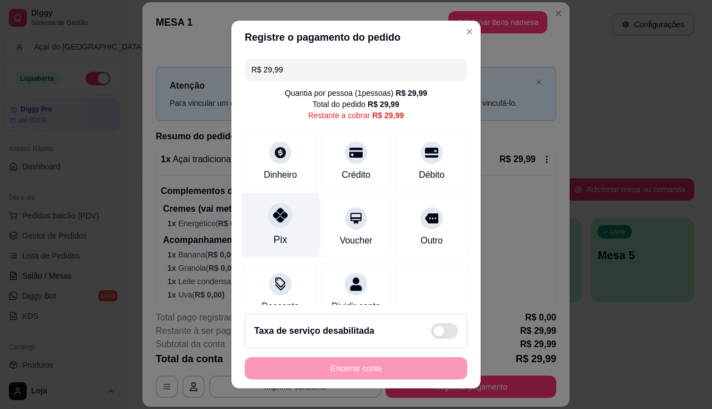
click at [293, 235] on div "Pix" at bounding box center [281, 224] width 78 height 65
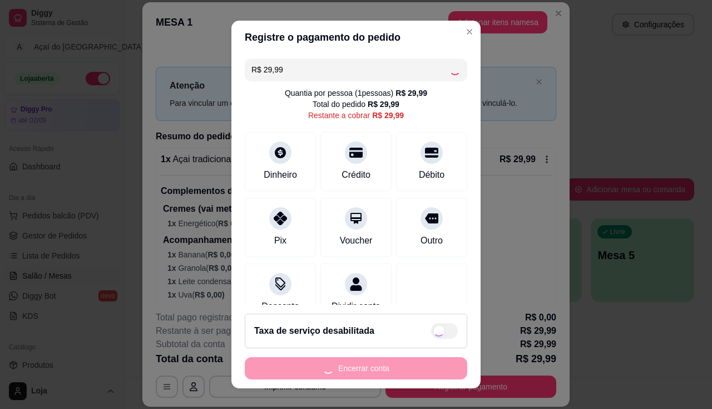
type input "R$ 0,00"
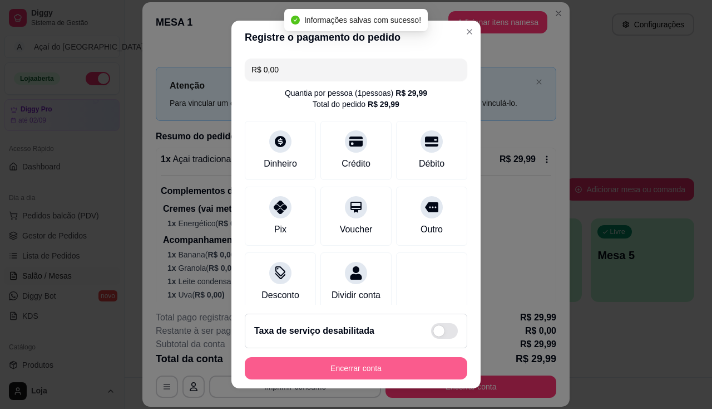
click at [337, 371] on button "Encerrar conta" at bounding box center [356, 368] width 223 height 22
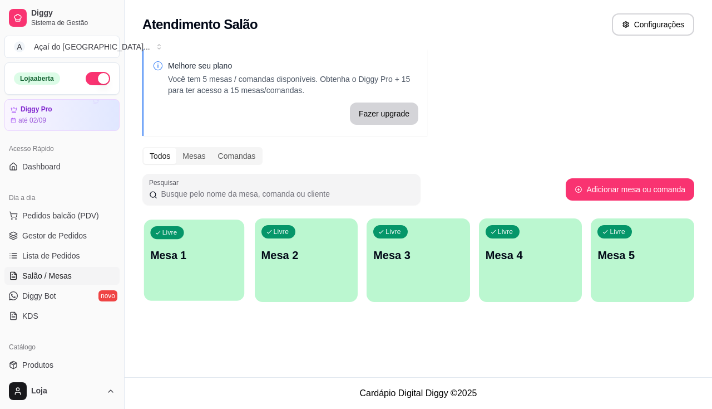
click at [170, 284] on div "Livre Mesa 1" at bounding box center [194, 253] width 100 height 68
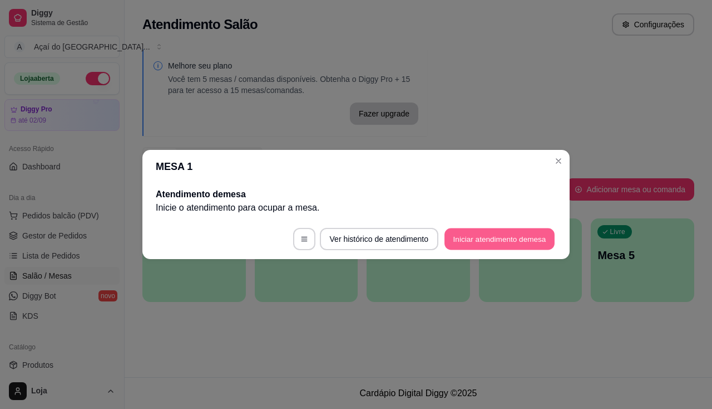
click at [515, 236] on button "Iniciar atendimento de mesa" at bounding box center [500, 239] width 110 height 22
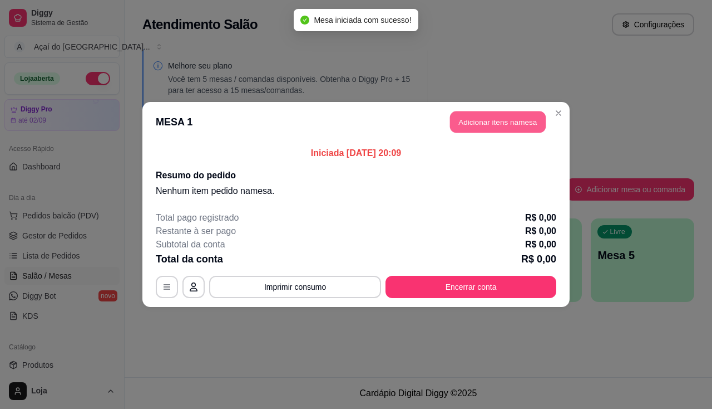
click at [532, 117] on button "Adicionar itens na mesa" at bounding box center [498, 122] width 96 height 22
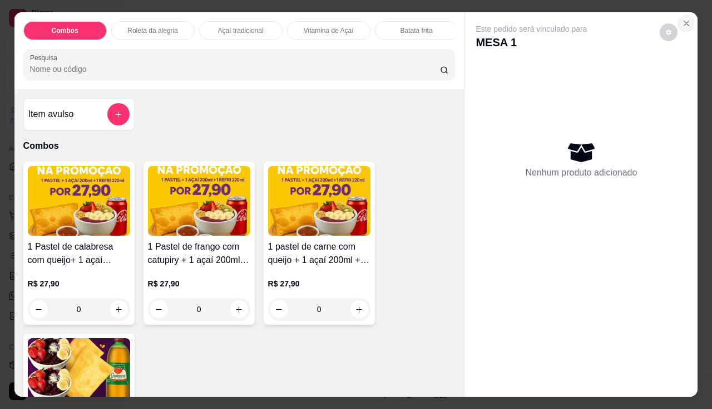
click at [682, 14] on button "Close" at bounding box center [687, 23] width 18 height 18
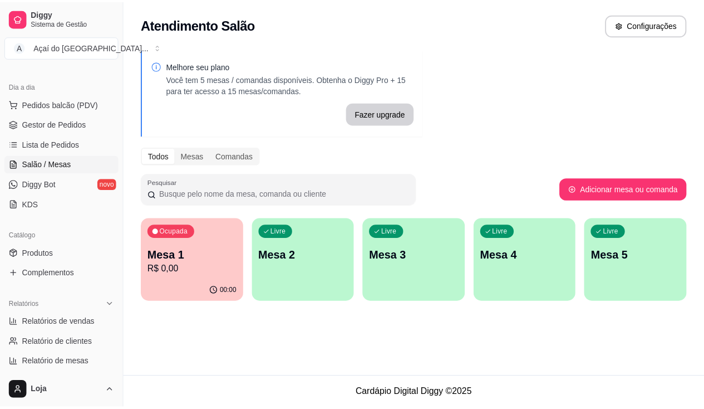
scroll to position [167, 0]
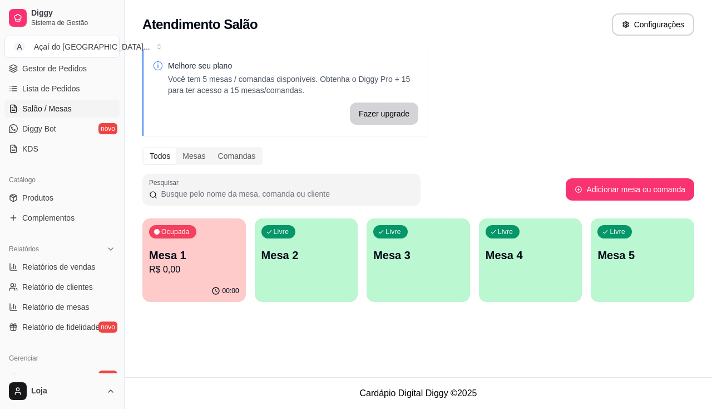
click at [62, 208] on ul "Produtos Complementos" at bounding box center [61, 208] width 115 height 38
click at [65, 201] on link "Produtos" at bounding box center [61, 198] width 115 height 18
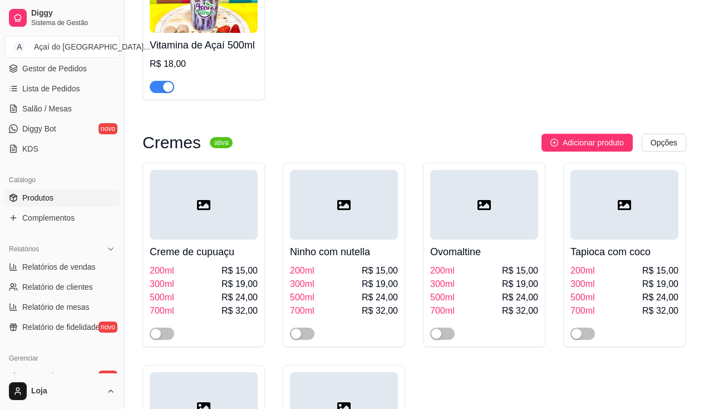
scroll to position [891, 0]
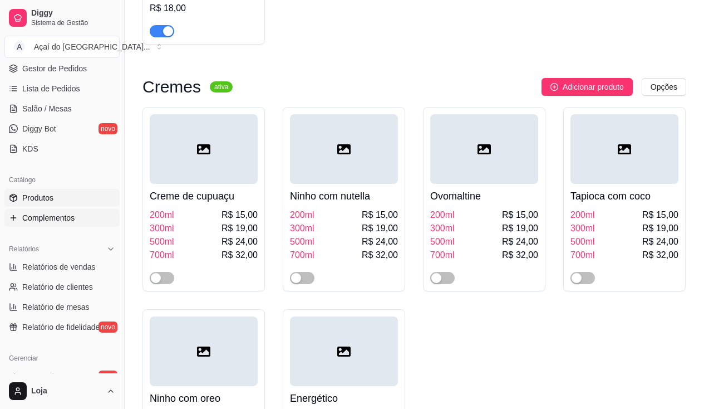
click at [37, 213] on span "Complementos" at bounding box center [48, 217] width 52 height 11
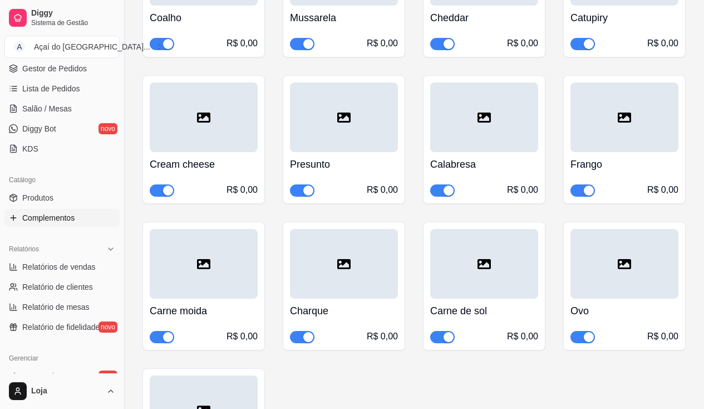
scroll to position [1670, 0]
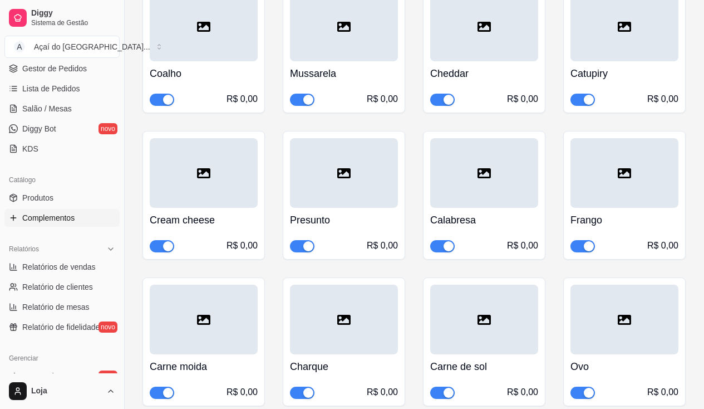
click at [161, 242] on span "button" at bounding box center [162, 246] width 24 height 12
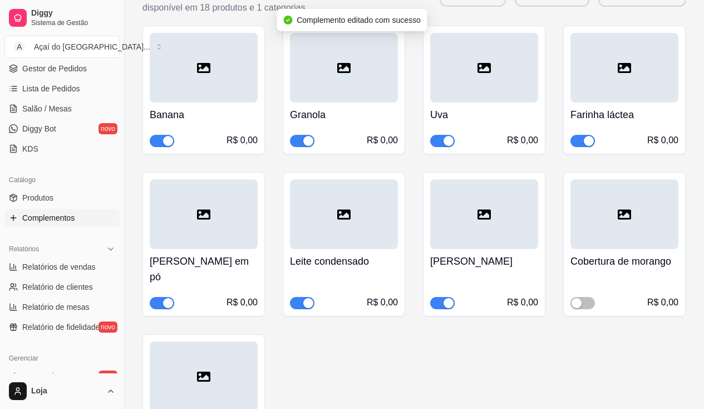
scroll to position [501, 0]
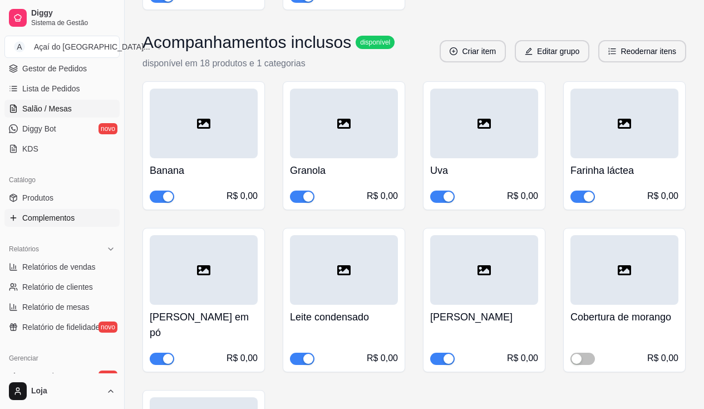
click at [62, 109] on span "Salão / Mesas" at bounding box center [47, 108] width 50 height 11
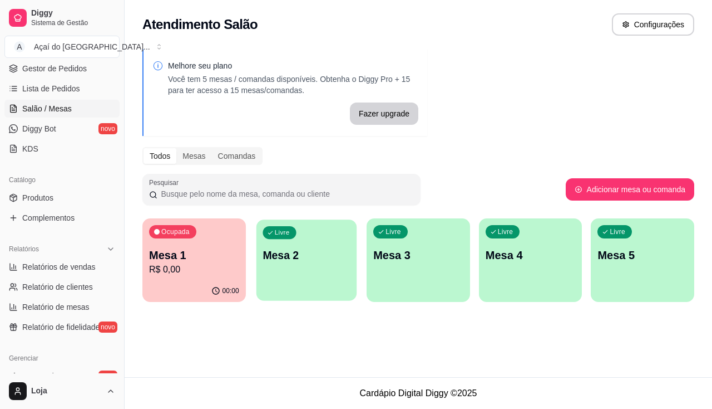
click at [276, 275] on div "Livre Mesa 2" at bounding box center [306, 253] width 100 height 68
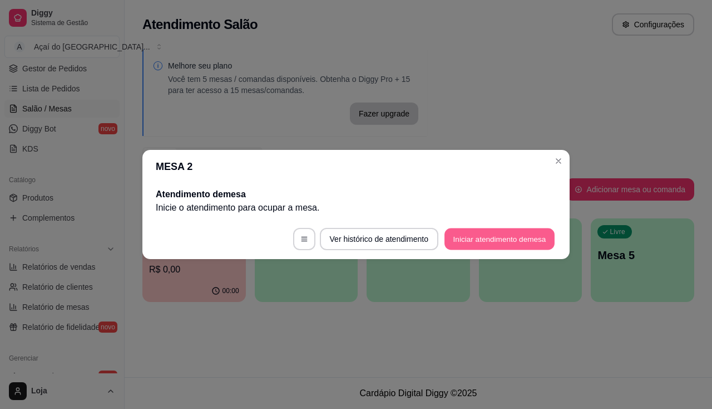
click at [464, 245] on button "Iniciar atendimento de mesa" at bounding box center [500, 239] width 110 height 22
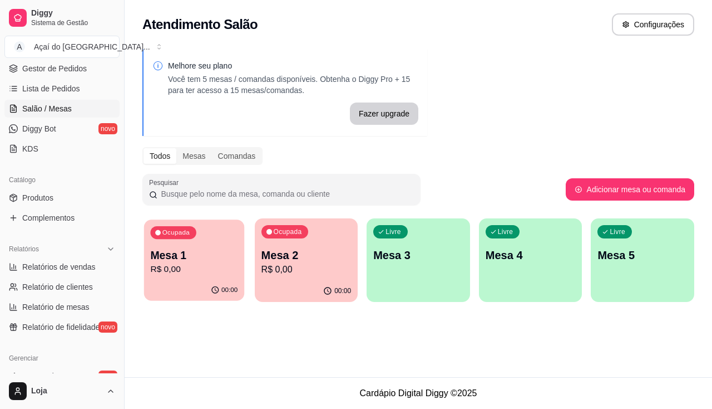
click at [161, 274] on p "R$ 0,00" at bounding box center [193, 269] width 87 height 13
click at [35, 222] on span "Complementos" at bounding box center [48, 217] width 52 height 11
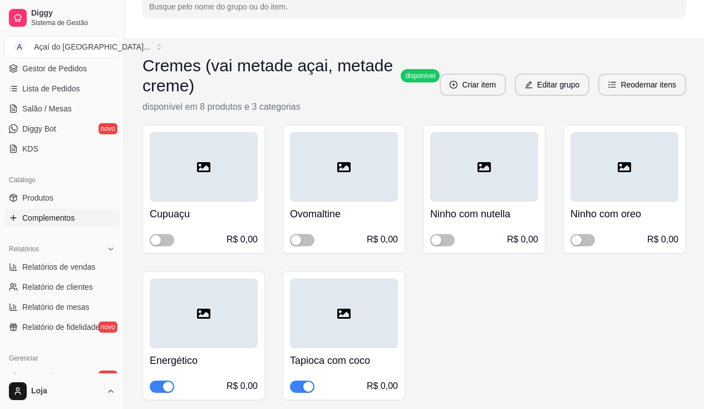
scroll to position [167, 0]
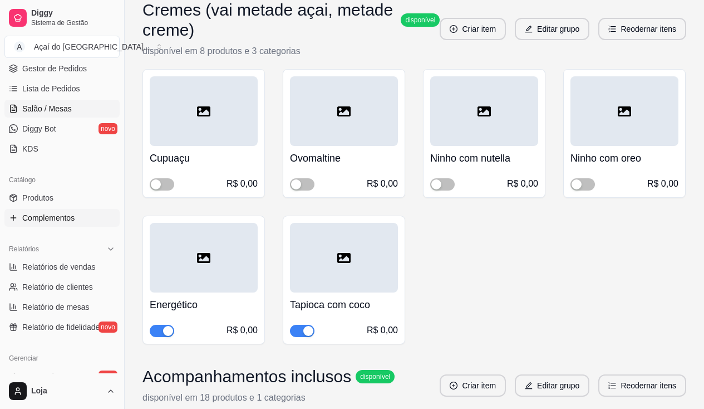
click at [51, 113] on span "Salão / Mesas" at bounding box center [47, 108] width 50 height 11
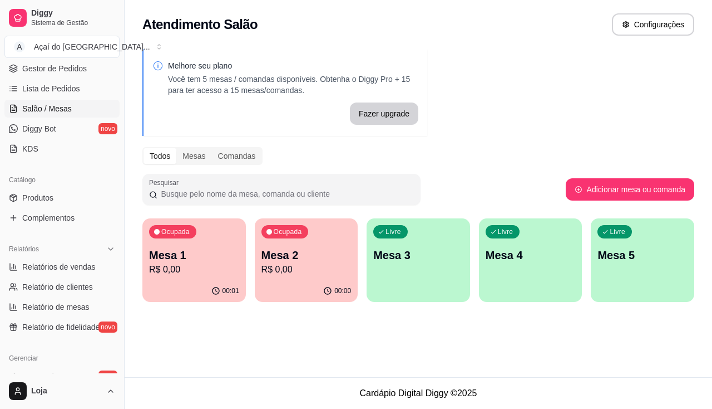
click at [255, 272] on div "Ocupada Mesa 1 R$ 0,00 00:01 Ocupada Mesa 2 R$ 0,00 00:00 Livre Mesa 3 Livre Me…" at bounding box center [418, 259] width 552 height 83
click at [328, 264] on p "R$ 0,00" at bounding box center [306, 269] width 87 height 13
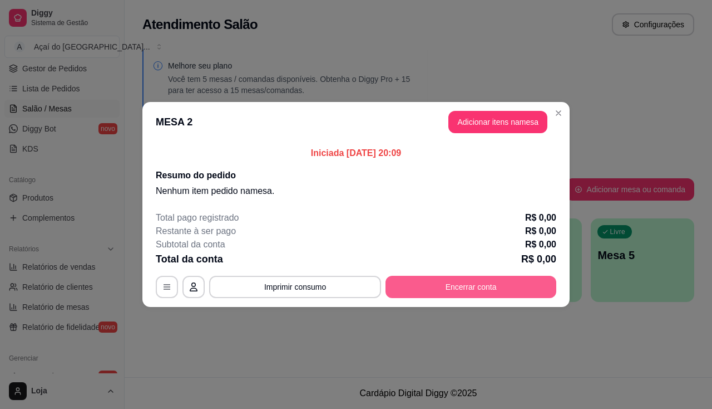
click at [414, 287] on button "Encerrar conta" at bounding box center [471, 287] width 171 height 22
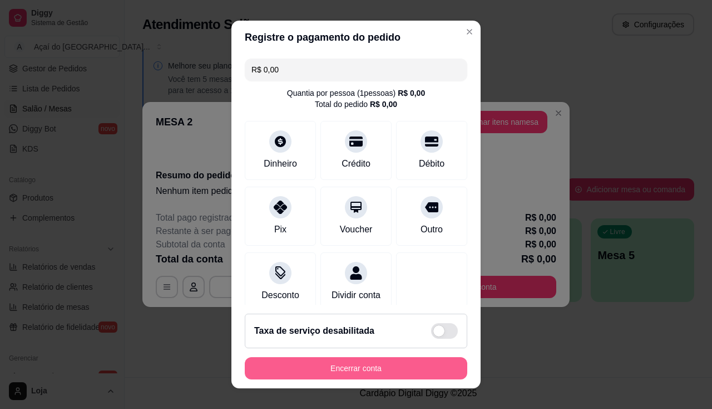
click at [420, 367] on button "Encerrar conta" at bounding box center [356, 368] width 223 height 22
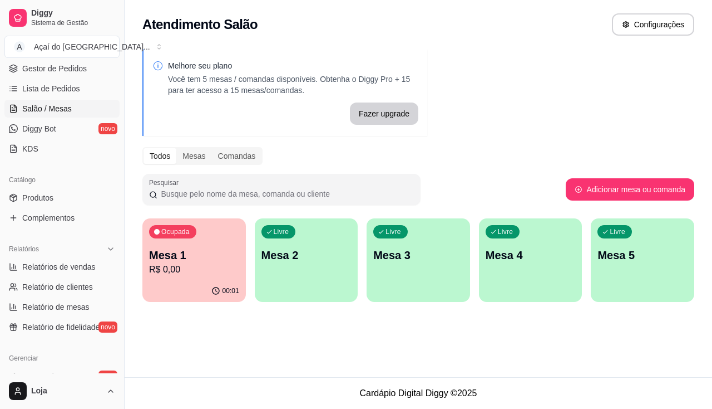
click at [229, 286] on p "00:01" at bounding box center [231, 290] width 17 height 9
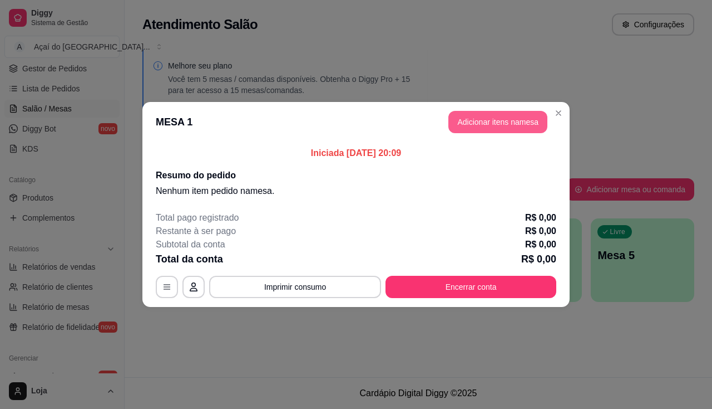
click at [510, 122] on button "Adicionar itens na mesa" at bounding box center [498, 122] width 99 height 22
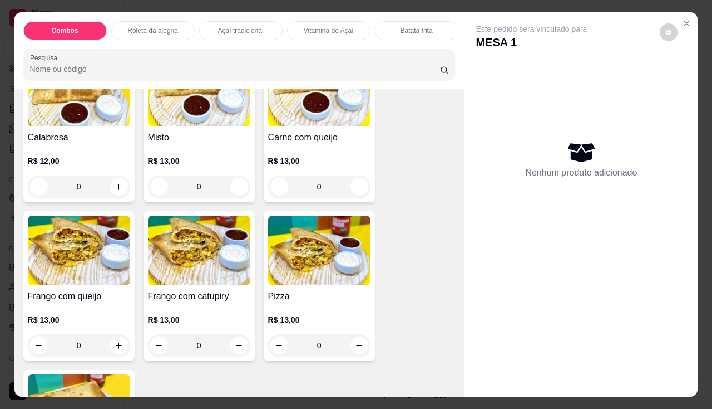
scroll to position [1447, 0]
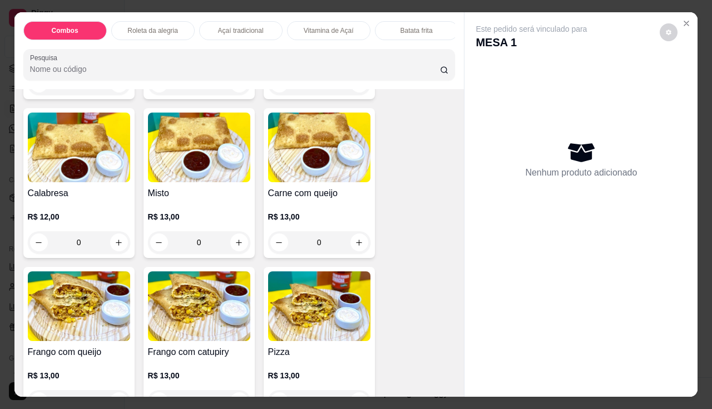
click at [306, 176] on img at bounding box center [319, 147] width 102 height 70
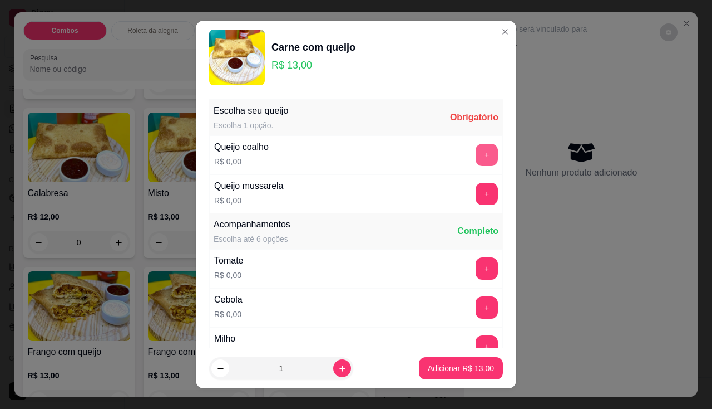
click at [476, 162] on button "+" at bounding box center [487, 155] width 22 height 22
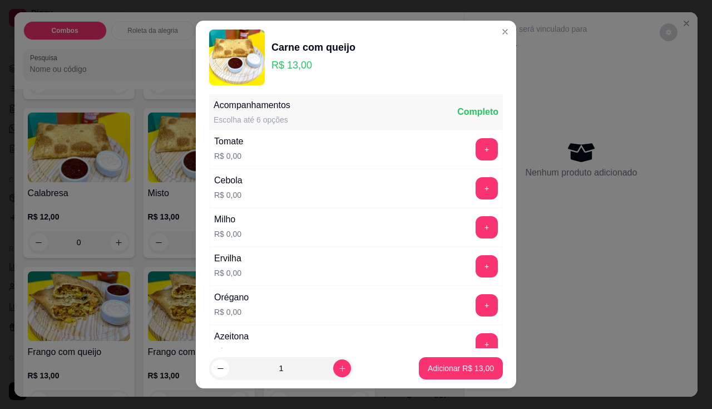
scroll to position [15, 0]
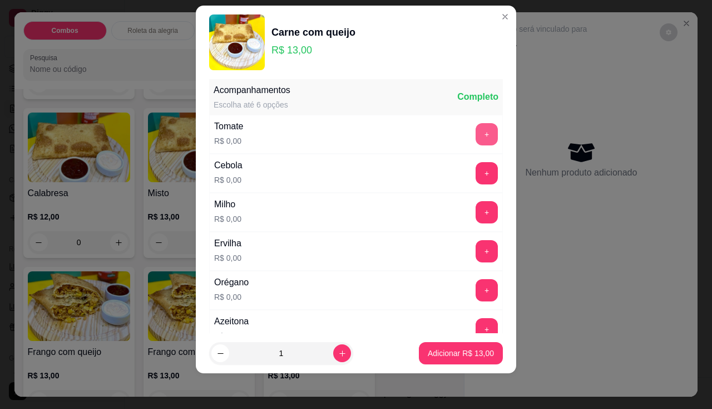
click at [476, 142] on button "+" at bounding box center [487, 134] width 22 height 22
click at [476, 172] on button "+" at bounding box center [487, 173] width 22 height 22
click at [476, 223] on div "Milho R$ 0,00 +" at bounding box center [356, 212] width 294 height 39
click at [476, 215] on button "+" at bounding box center [487, 212] width 22 height 22
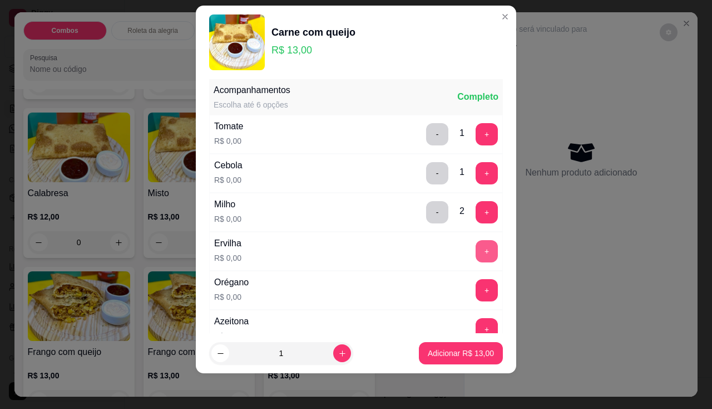
click at [476, 253] on button "+" at bounding box center [487, 251] width 22 height 22
click at [429, 219] on div "- 2 +" at bounding box center [462, 212] width 81 height 22
click at [427, 210] on button "-" at bounding box center [438, 212] width 22 height 22
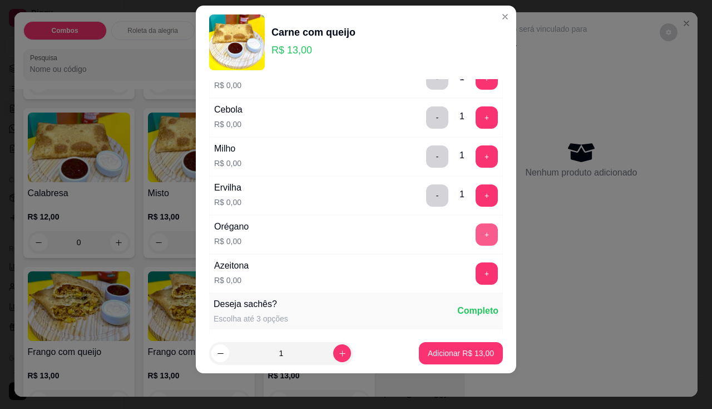
click at [476, 242] on button "+" at bounding box center [487, 234] width 22 height 22
click at [476, 270] on button "+" at bounding box center [487, 273] width 22 height 22
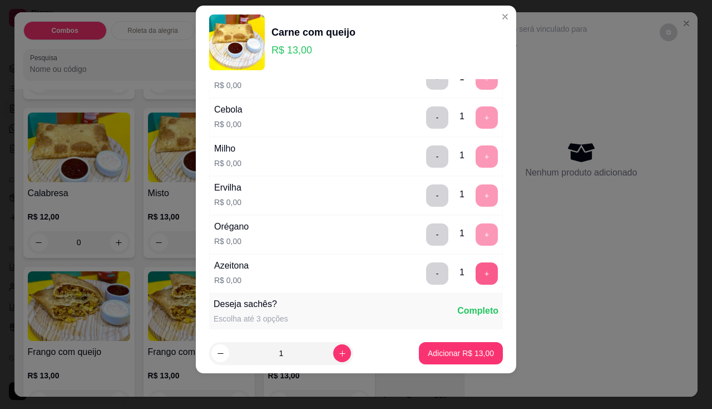
scroll to position [388, 0]
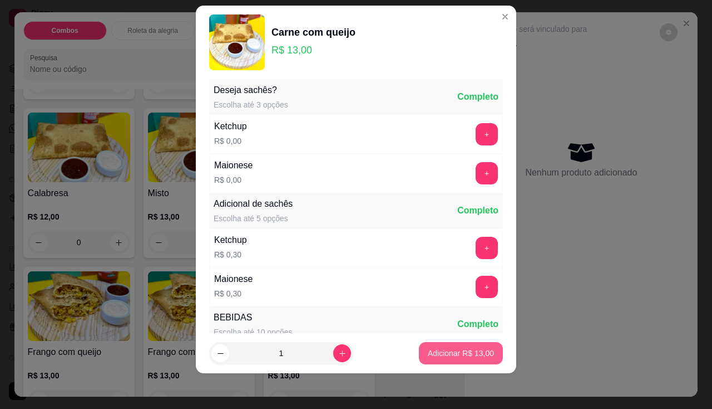
click at [452, 358] on button "Adicionar R$ 13,00" at bounding box center [461, 353] width 84 height 22
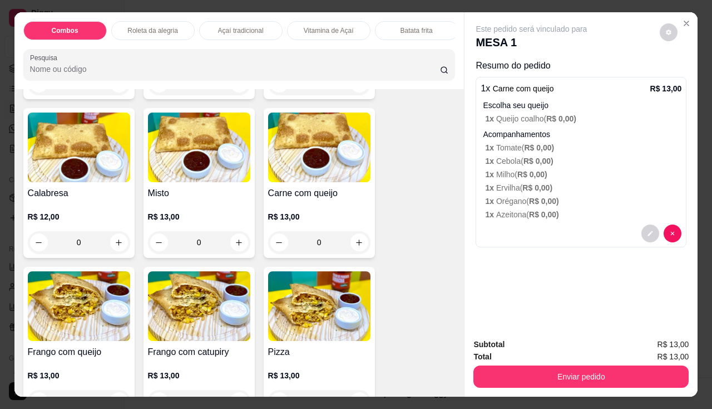
click at [499, 383] on div "Subtotal R$ 13,00 Total R$ 13,00 Enviar pedido" at bounding box center [581, 362] width 233 height 67
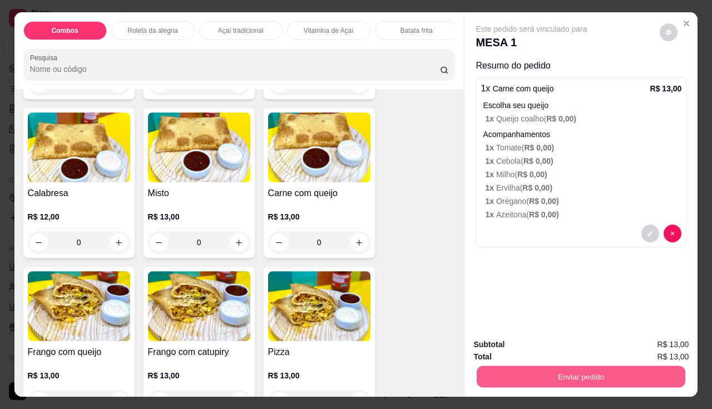
click at [503, 373] on button "Enviar pedido" at bounding box center [581, 377] width 209 height 22
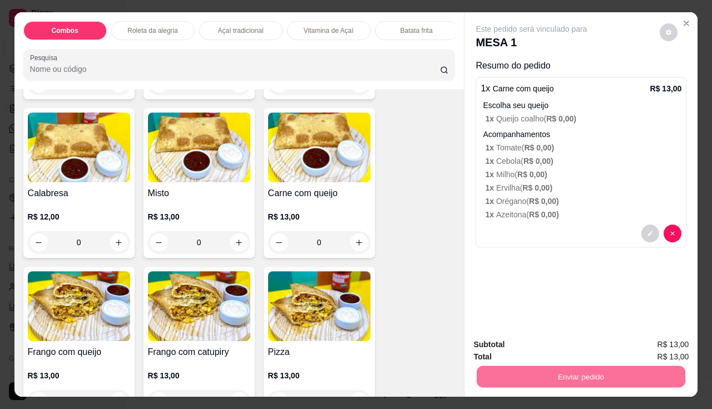
click at [540, 245] on div "Resumo do pedido 1 x Carne com queijo R$ 13,00 Escolha seu queijo 1 x Queijo co…" at bounding box center [581, 155] width 211 height 193
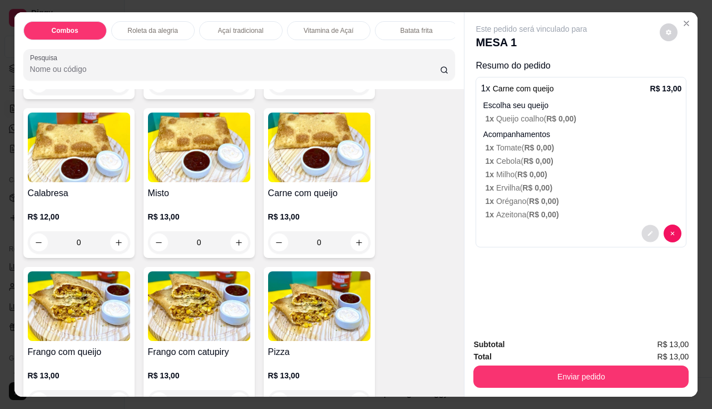
click at [642, 229] on div at bounding box center [662, 233] width 40 height 18
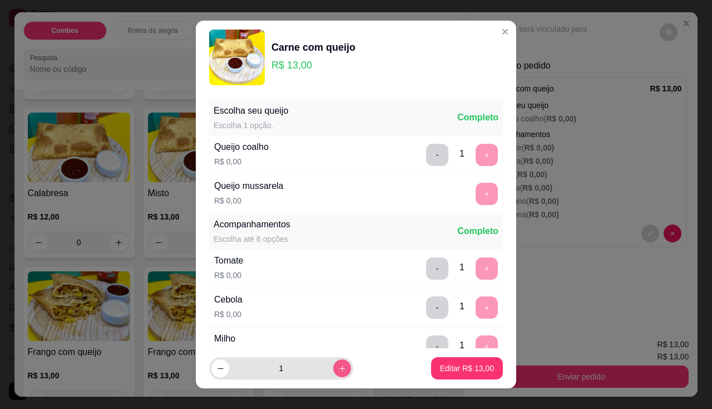
click at [333, 362] on button "increase-product-quantity" at bounding box center [342, 368] width 18 height 18
type input "2"
click at [459, 366] on p "Editar R$ 26,00" at bounding box center [467, 367] width 54 height 11
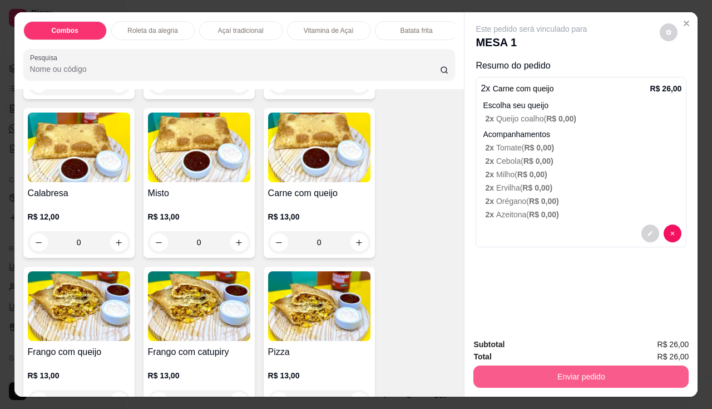
click at [516, 372] on button "Enviar pedido" at bounding box center [581, 376] width 215 height 22
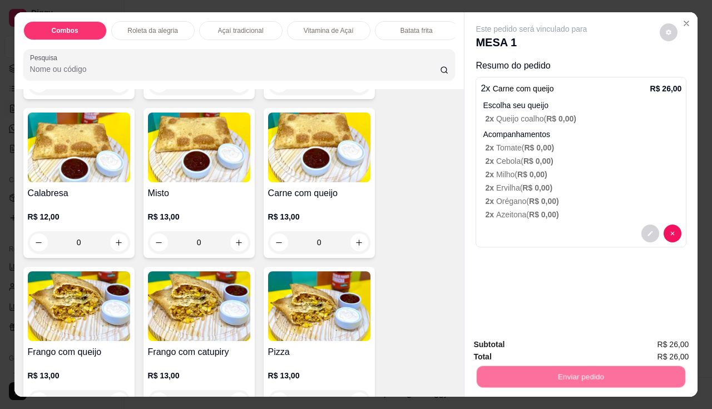
click at [527, 343] on button "Não registrar e enviar pedido" at bounding box center [545, 344] width 116 height 21
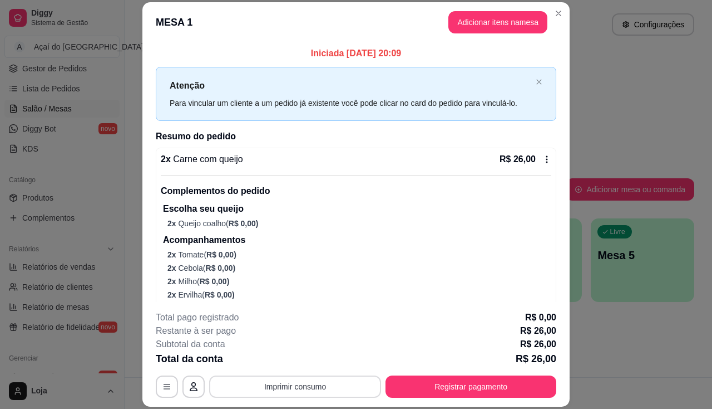
click at [289, 387] on button "Imprimir consumo" at bounding box center [295, 386] width 172 height 22
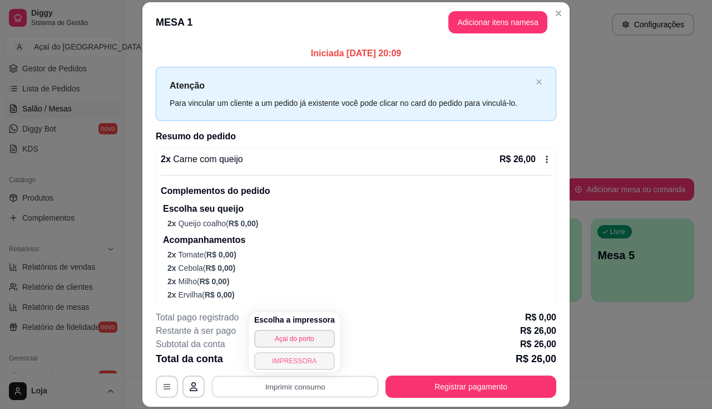
click at [291, 366] on button "IMPRESSORA" at bounding box center [294, 361] width 81 height 18
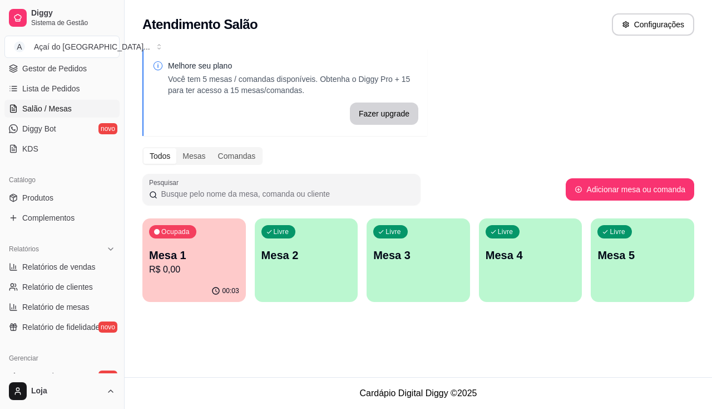
click at [670, 88] on div "Melhore seu plano Você tem 5 mesas / comandas disponíveis. Obtenha o Diggy Pro …" at bounding box center [419, 178] width 588 height 273
click at [298, 281] on div "Livre Mesa 2" at bounding box center [306, 253] width 100 height 68
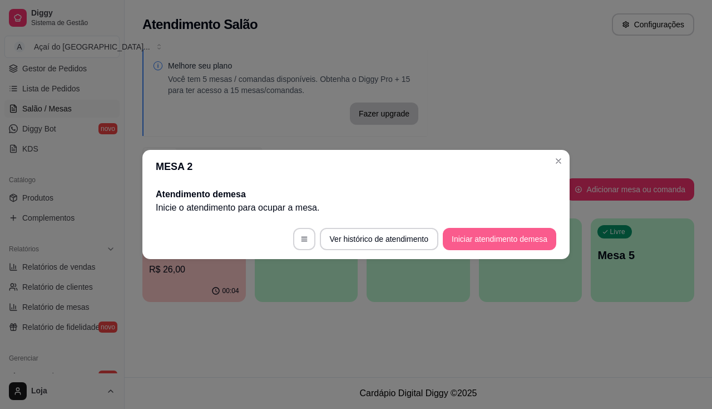
click at [500, 242] on button "Iniciar atendimento de mesa" at bounding box center [500, 239] width 114 height 22
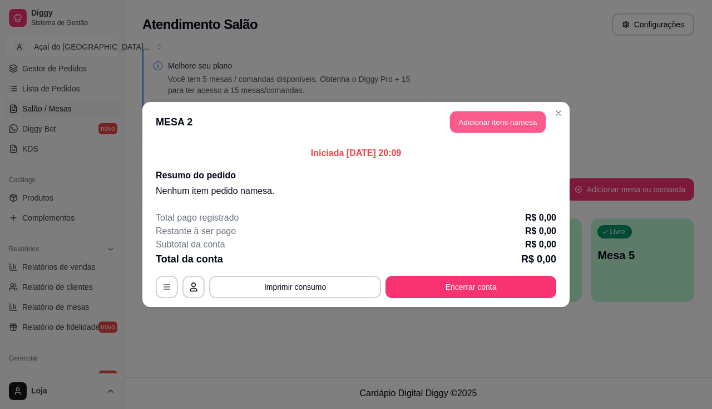
click at [473, 128] on button "Adicionar itens na mesa" at bounding box center [498, 122] width 96 height 22
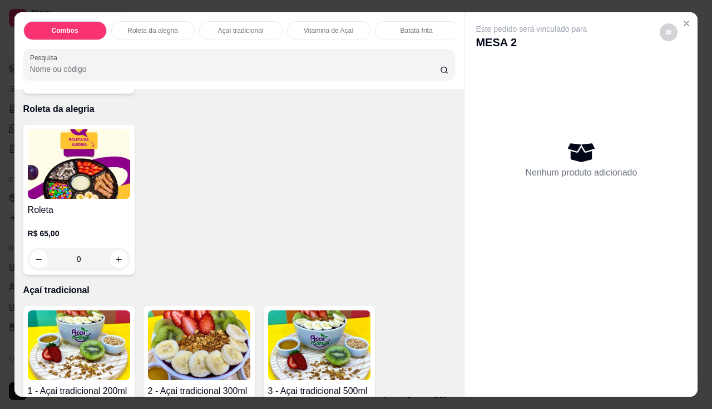
scroll to position [334, 0]
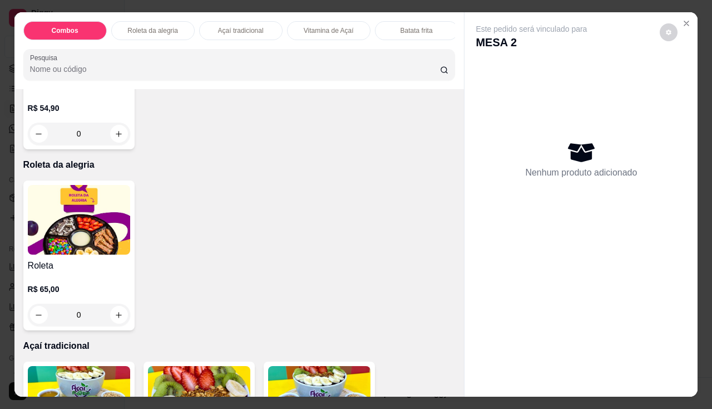
drag, startPoint x: 281, startPoint y: 243, endPoint x: 268, endPoint y: 265, distance: 25.7
click at [268, 265] on div "Roleta R$ 65,00 0" at bounding box center [239, 255] width 432 height 150
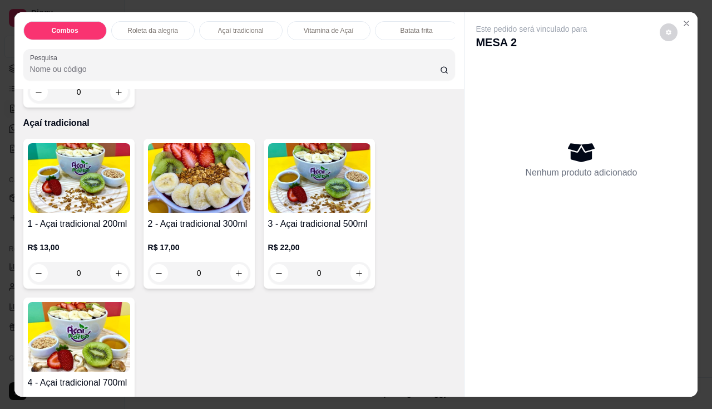
scroll to position [612, 0]
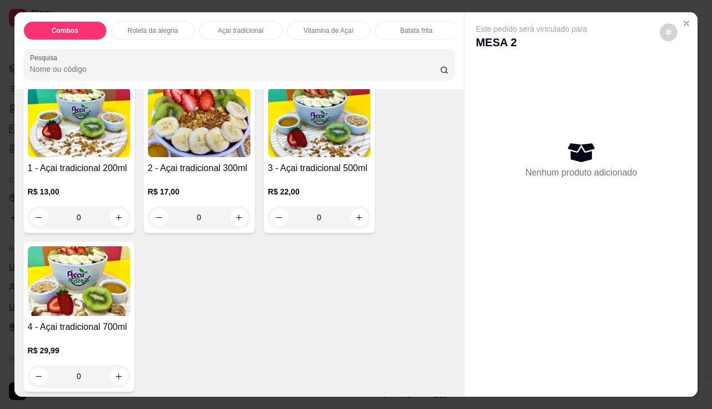
click at [75, 293] on img at bounding box center [79, 281] width 102 height 70
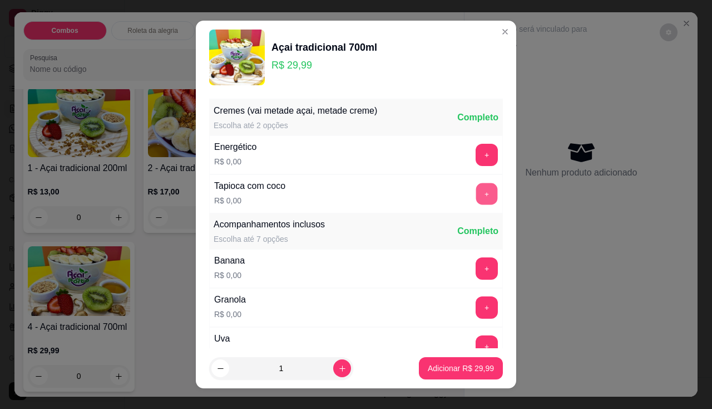
click at [476, 194] on button "+" at bounding box center [487, 194] width 22 height 22
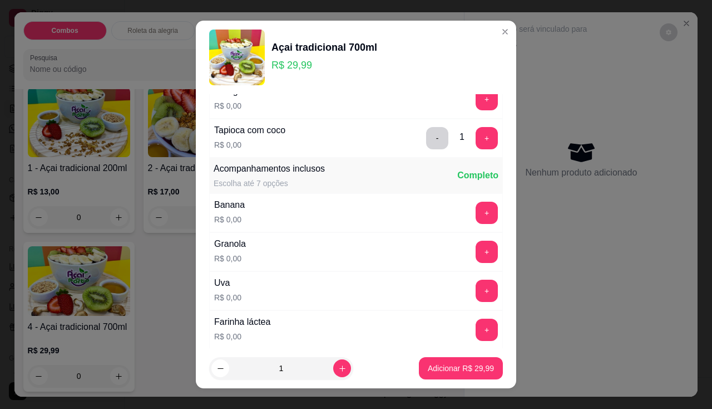
scroll to position [111, 0]
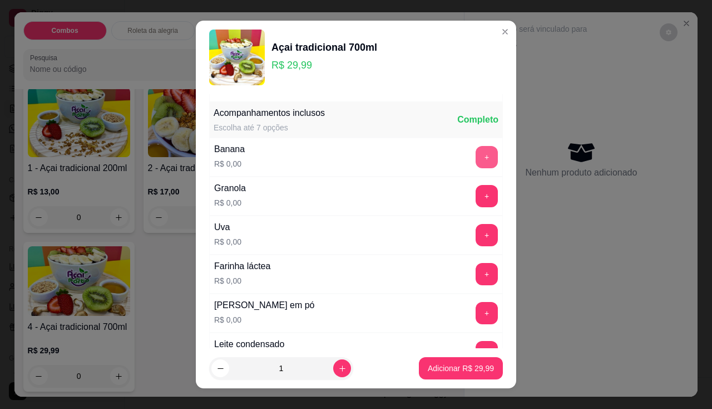
click at [476, 151] on button "+" at bounding box center [487, 157] width 22 height 22
click at [476, 205] on button "+" at bounding box center [487, 196] width 22 height 22
click at [476, 239] on button "+" at bounding box center [487, 235] width 22 height 22
click at [476, 280] on button "+" at bounding box center [487, 274] width 22 height 22
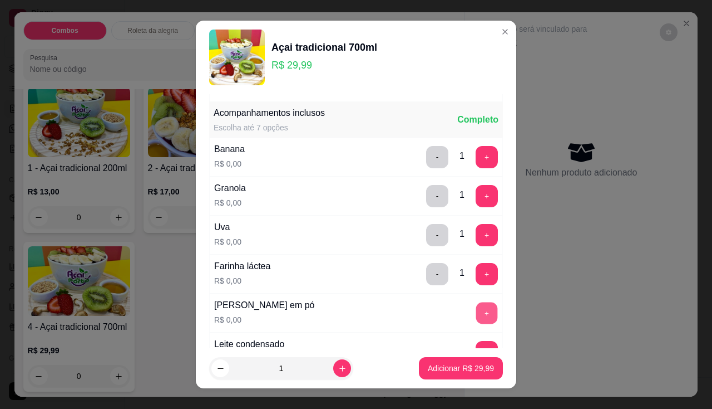
click at [476, 308] on button "+" at bounding box center [487, 313] width 22 height 22
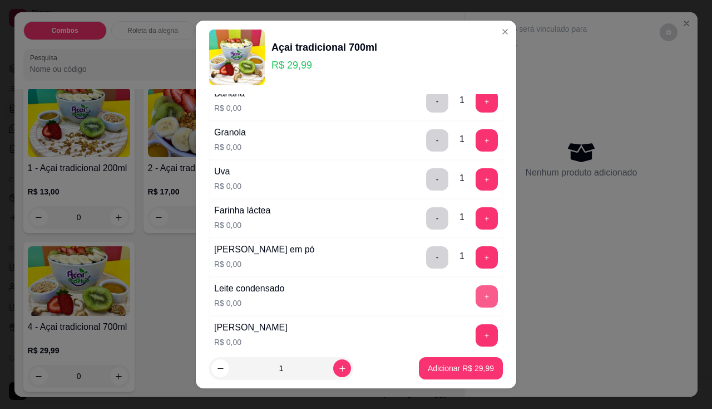
click at [476, 293] on button "+" at bounding box center [487, 296] width 22 height 22
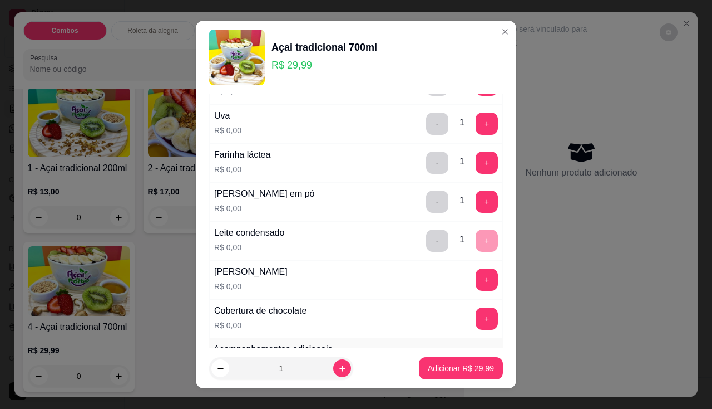
scroll to position [278, 0]
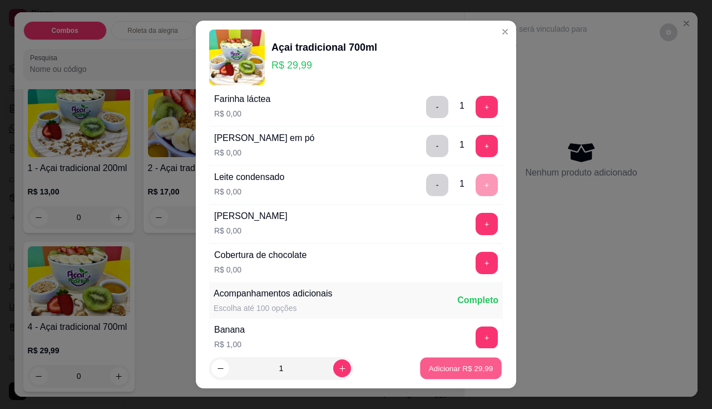
click at [459, 367] on p "Adicionar R$ 29,99" at bounding box center [461, 368] width 65 height 11
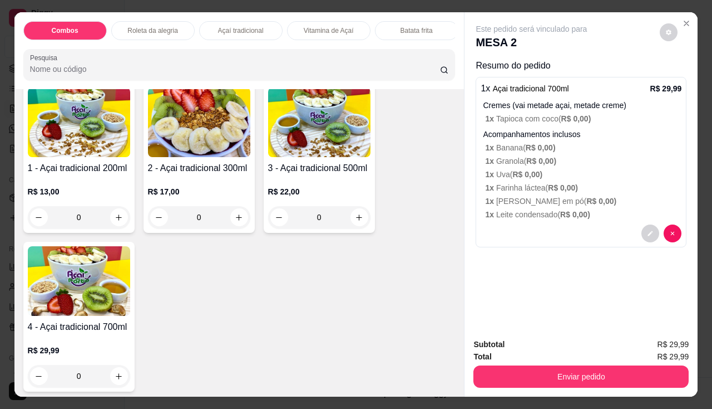
click at [321, 171] on h4 "3 - Açai tradicional 500ml" at bounding box center [319, 167] width 102 height 13
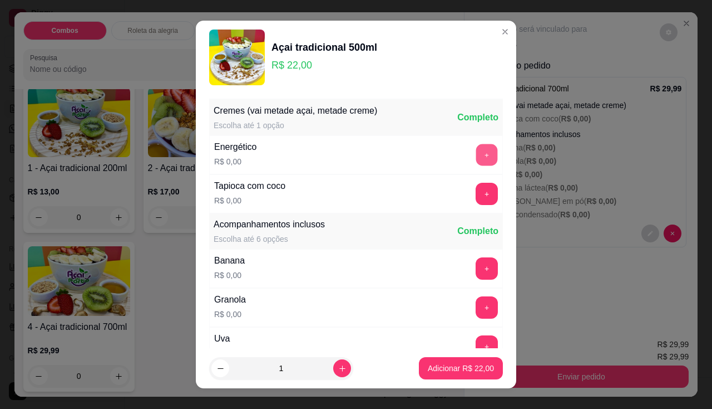
click at [476, 161] on button "+" at bounding box center [487, 155] width 22 height 22
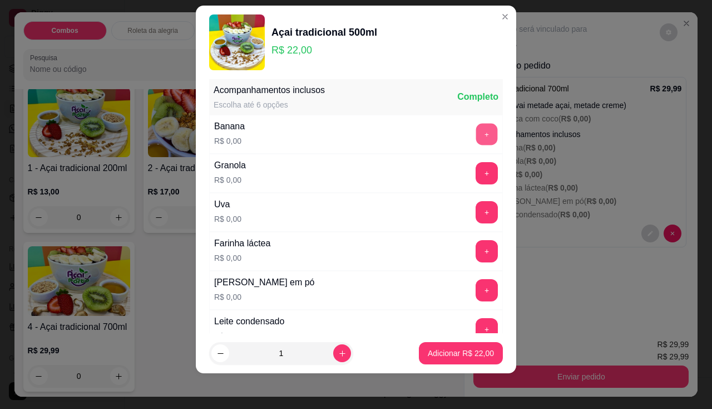
click at [476, 134] on button "+" at bounding box center [487, 134] width 22 height 22
click at [476, 174] on button "+" at bounding box center [487, 173] width 22 height 22
click at [476, 207] on button "+" at bounding box center [487, 212] width 22 height 22
click at [476, 252] on button "+" at bounding box center [487, 251] width 22 height 22
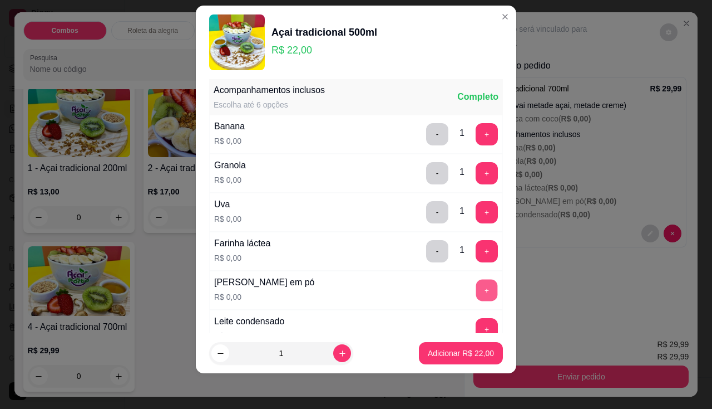
click at [476, 294] on button "+" at bounding box center [487, 290] width 22 height 22
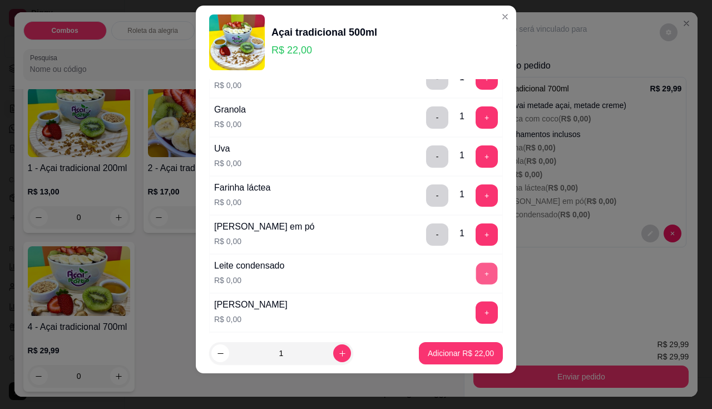
click at [476, 274] on button "+" at bounding box center [487, 273] width 22 height 22
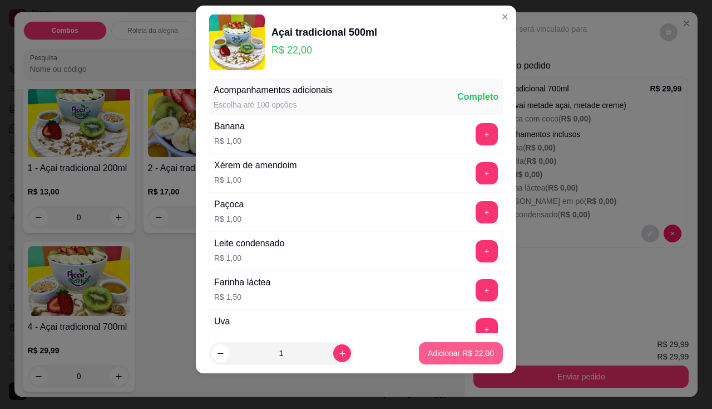
click at [460, 347] on button "Adicionar R$ 22,00" at bounding box center [461, 353] width 84 height 22
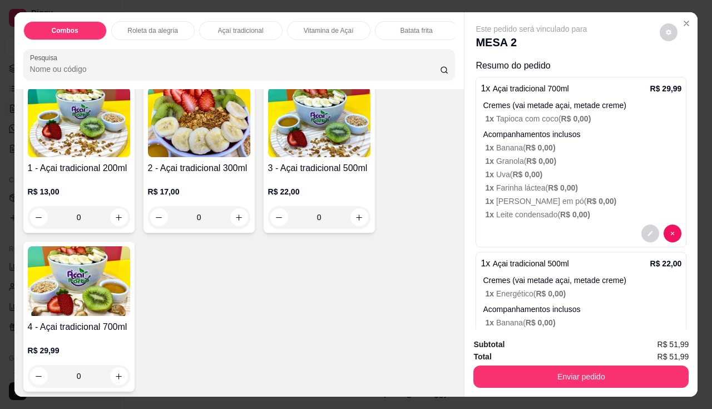
click at [493, 362] on div "Enviar pedido" at bounding box center [581, 374] width 215 height 25
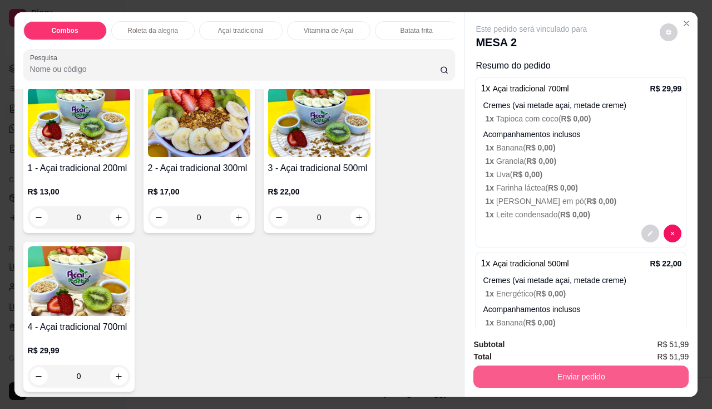
click at [498, 377] on button "Enviar pedido" at bounding box center [581, 376] width 215 height 22
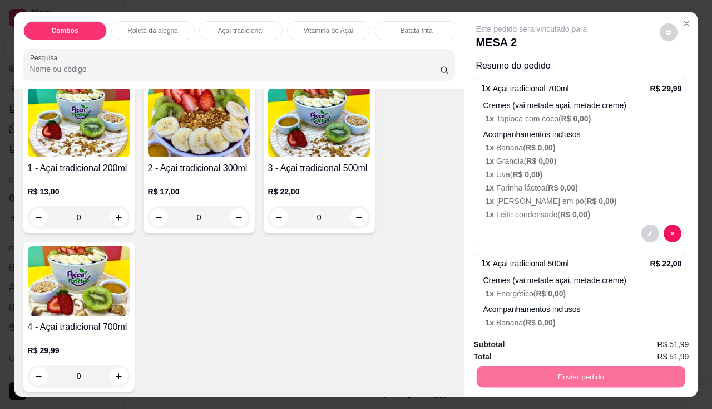
click at [511, 349] on button "Não registrar e enviar pedido" at bounding box center [545, 344] width 116 height 21
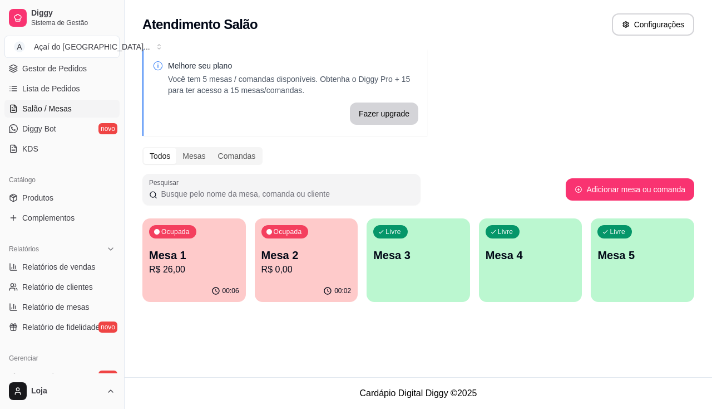
click at [176, 260] on p "Mesa 1" at bounding box center [194, 255] width 90 height 16
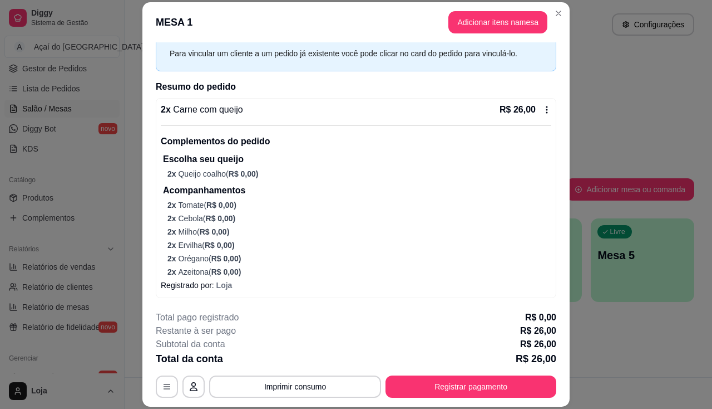
scroll to position [33, 0]
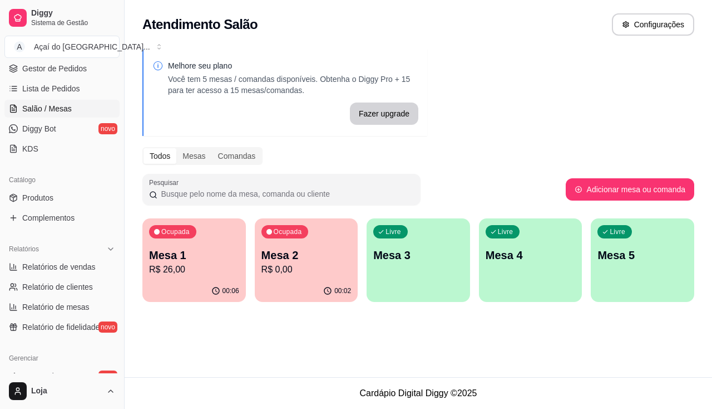
click at [328, 273] on p "R$ 0,00" at bounding box center [307, 269] width 90 height 13
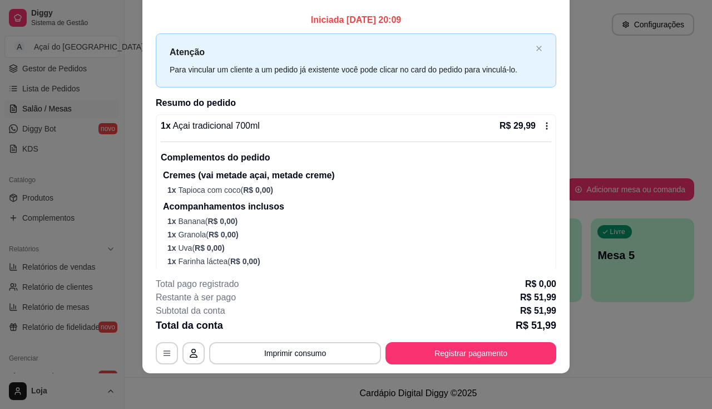
scroll to position [0, 0]
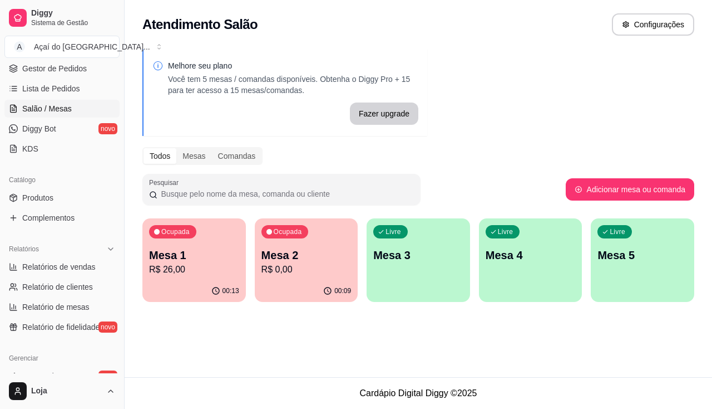
click at [323, 242] on div "Ocupada Mesa 2 R$ 0,00" at bounding box center [307, 249] width 104 height 62
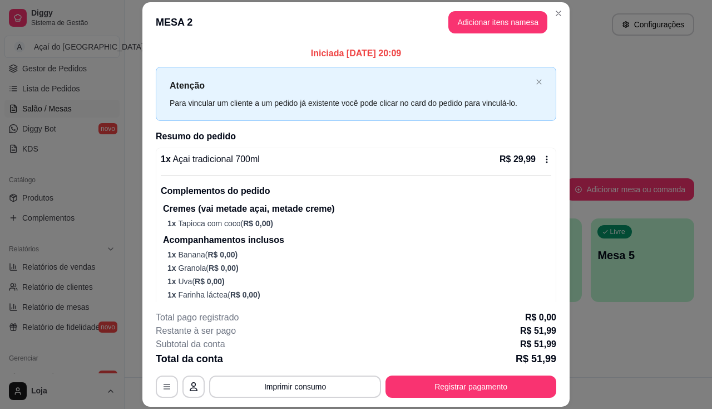
scroll to position [256, 0]
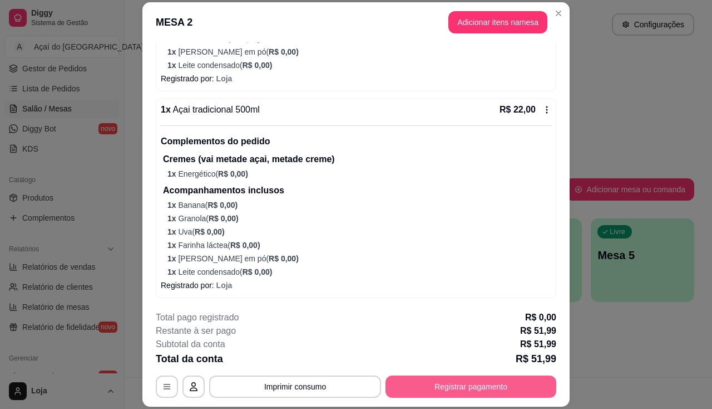
click at [468, 385] on button "Registrar pagamento" at bounding box center [471, 386] width 171 height 22
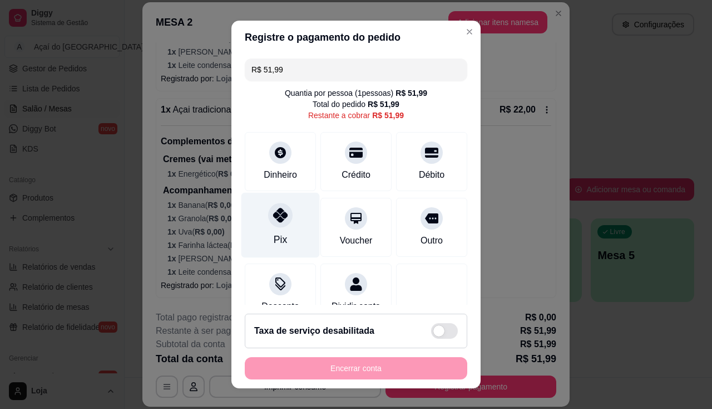
click at [282, 218] on div at bounding box center [280, 215] width 24 height 24
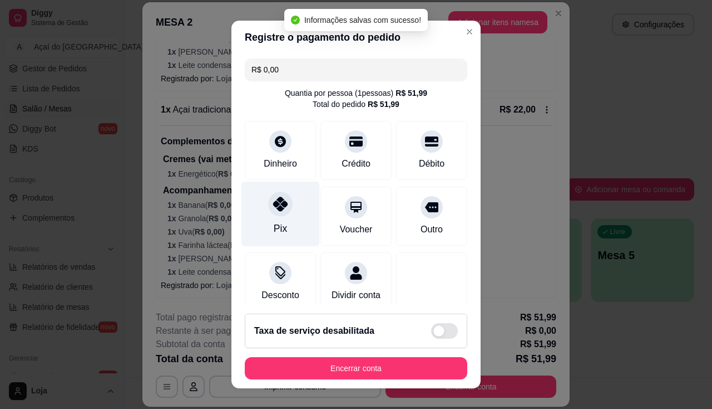
type input "R$ 0,00"
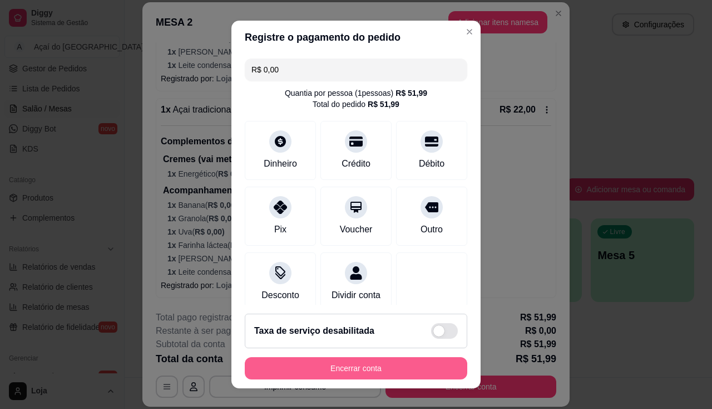
click at [353, 368] on button "Encerrar conta" at bounding box center [356, 368] width 223 height 22
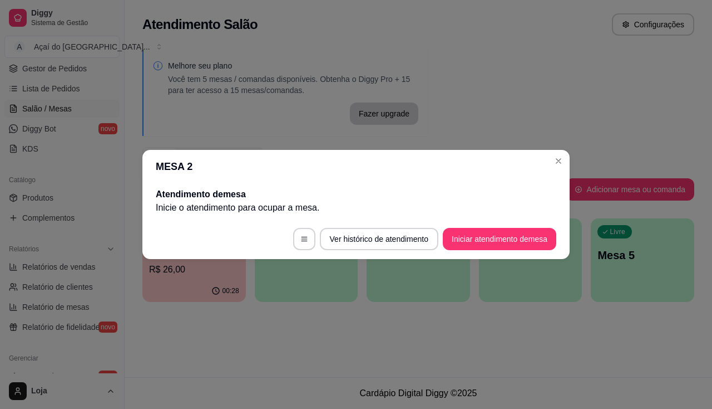
scroll to position [0, 0]
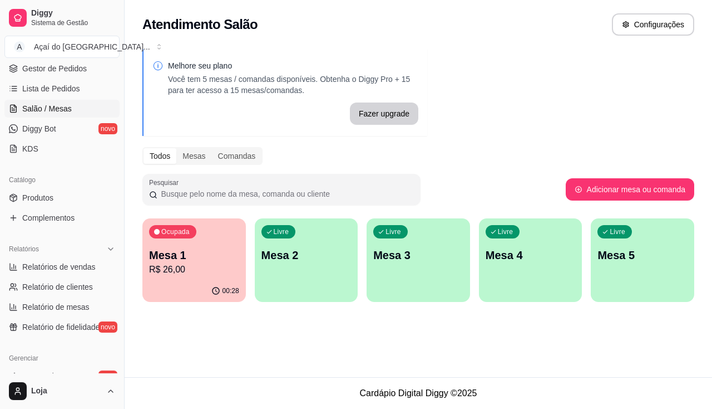
click at [214, 278] on div "Ocupada Mesa 1 R$ 26,00" at bounding box center [194, 249] width 104 height 62
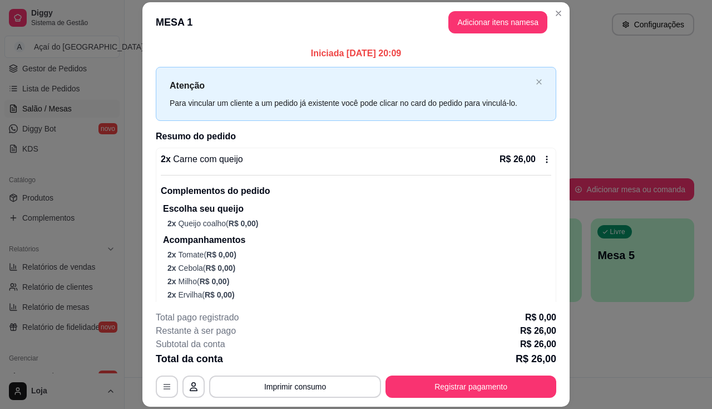
scroll to position [50, 0]
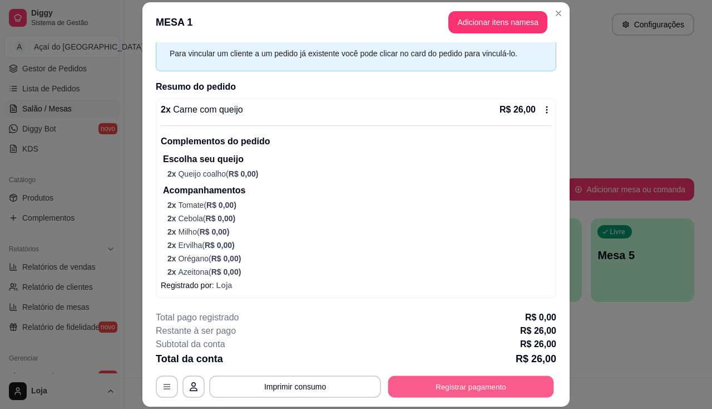
click at [444, 380] on button "Registrar pagamento" at bounding box center [471, 387] width 166 height 22
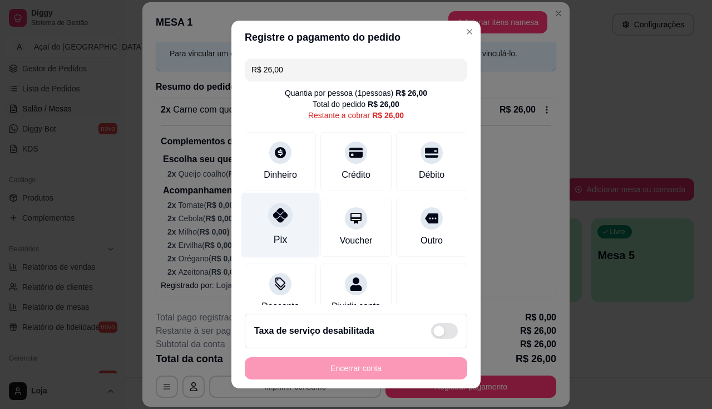
click at [294, 228] on div "Pix" at bounding box center [281, 224] width 78 height 65
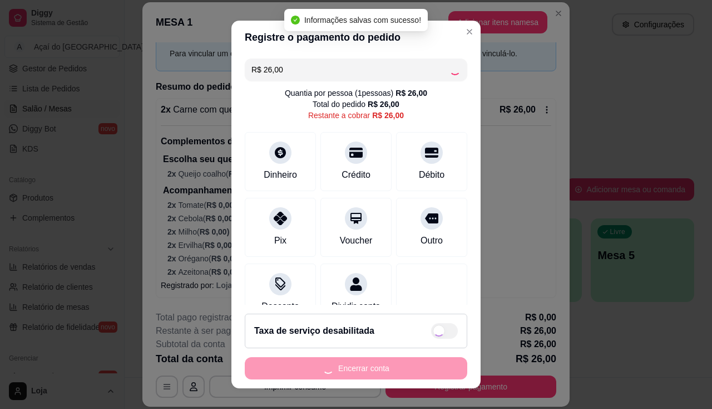
type input "R$ 0,00"
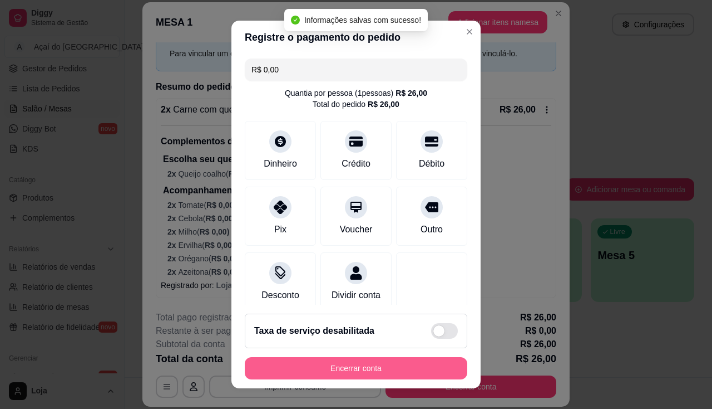
click at [342, 369] on button "Encerrar conta" at bounding box center [356, 368] width 223 height 22
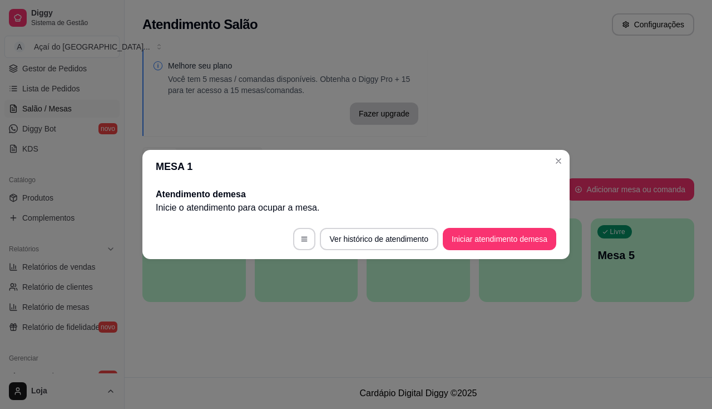
scroll to position [0, 0]
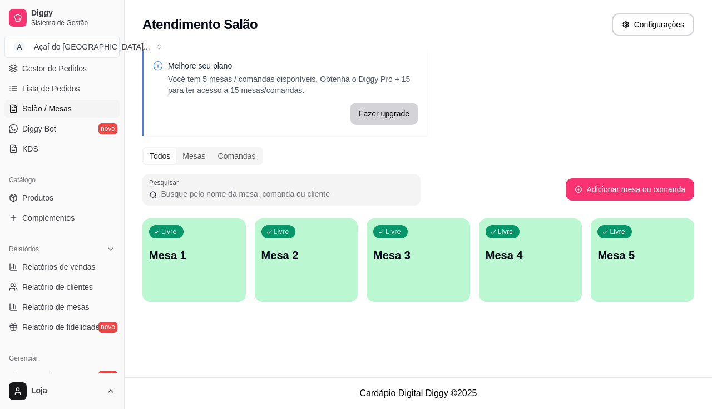
click at [206, 263] on div "Livre Mesa 1" at bounding box center [194, 253] width 104 height 70
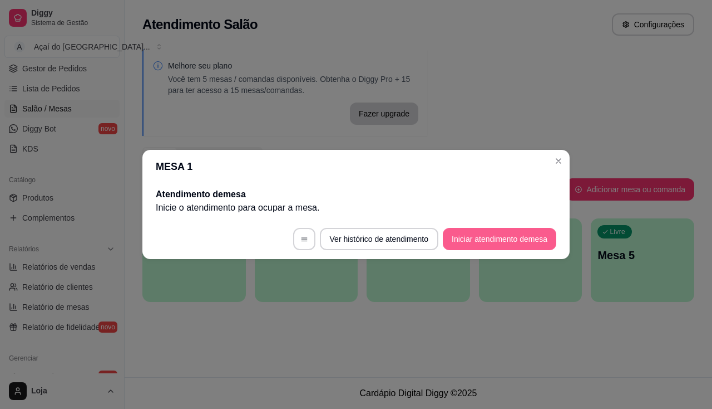
click at [482, 244] on button "Iniciar atendimento de mesa" at bounding box center [500, 239] width 114 height 22
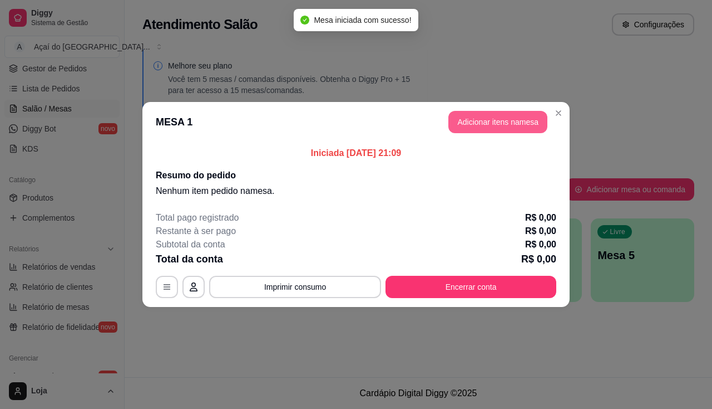
click at [522, 120] on button "Adicionar itens na mesa" at bounding box center [498, 122] width 99 height 22
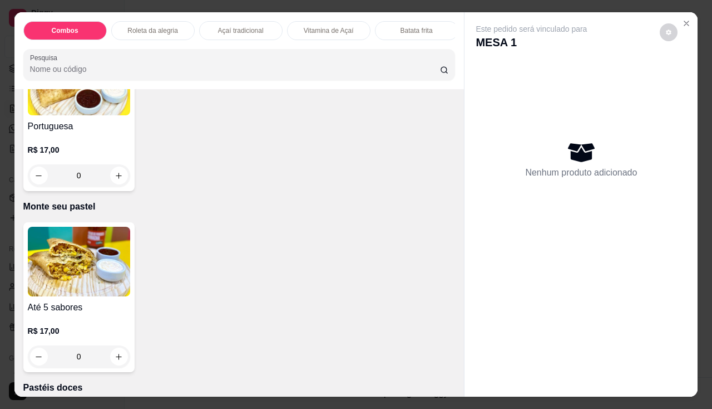
scroll to position [2226, 0]
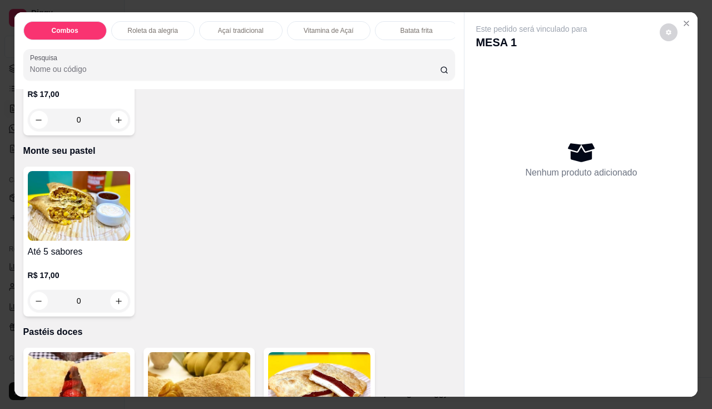
click at [70, 245] on div "Até 5 sabores R$ 17,00 0" at bounding box center [78, 241] width 111 height 150
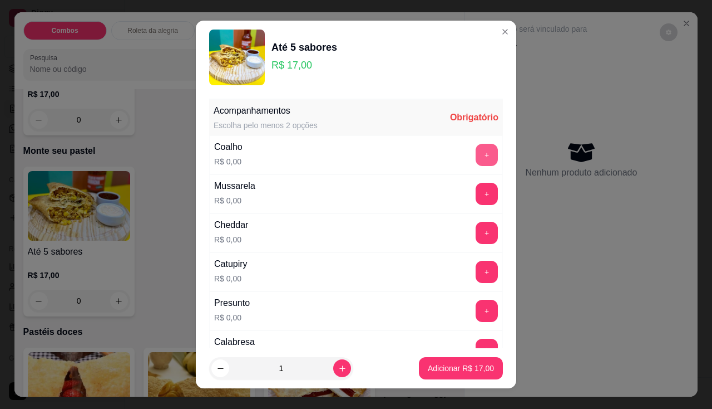
click at [476, 155] on button "+" at bounding box center [487, 155] width 22 height 22
click at [476, 198] on button "+" at bounding box center [487, 194] width 22 height 22
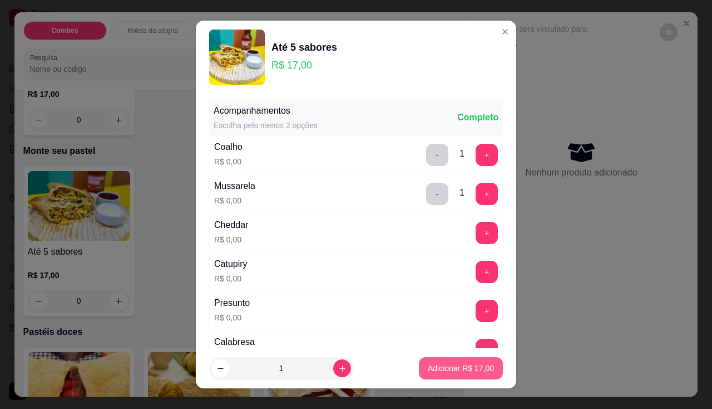
click at [452, 366] on p "Adicionar R$ 17,00" at bounding box center [461, 367] width 66 height 11
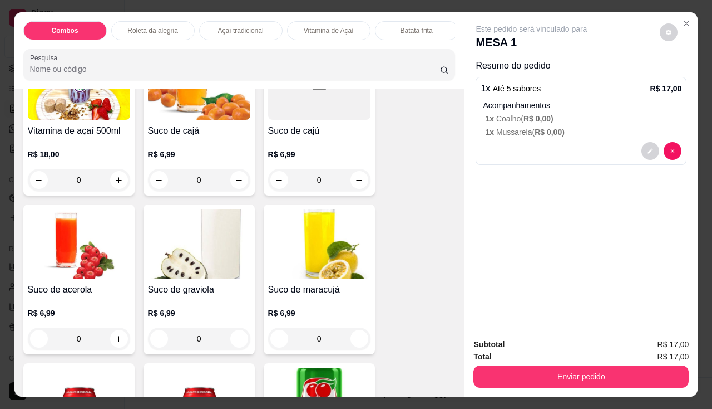
scroll to position [3061, 0]
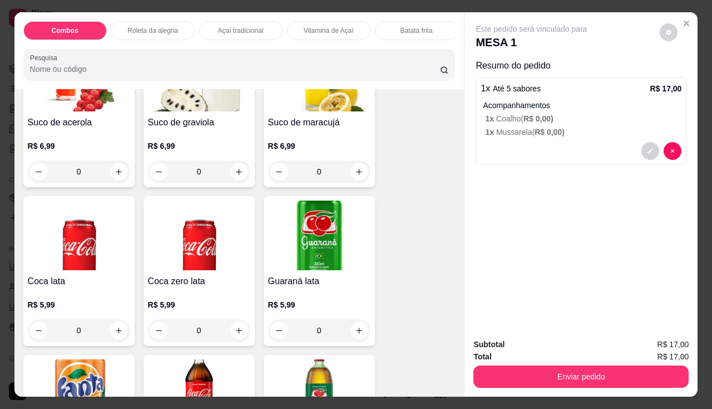
click at [301, 255] on img at bounding box center [319, 235] width 102 height 70
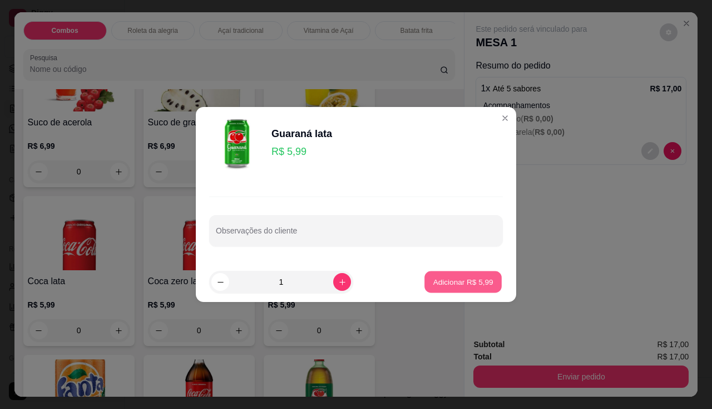
click at [437, 282] on p "Adicionar R$ 5,99" at bounding box center [463, 281] width 60 height 11
type input "1"
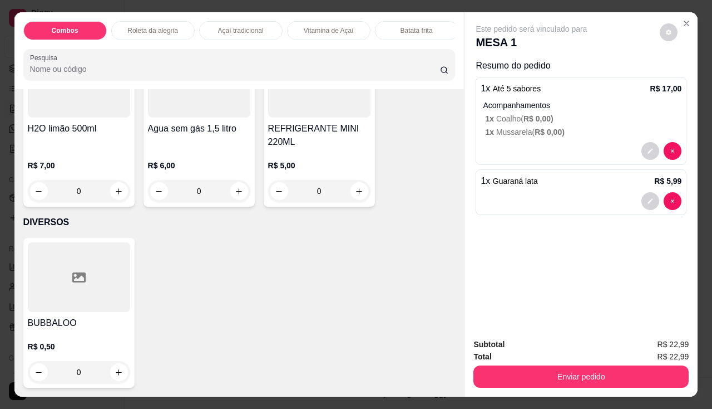
scroll to position [27, 0]
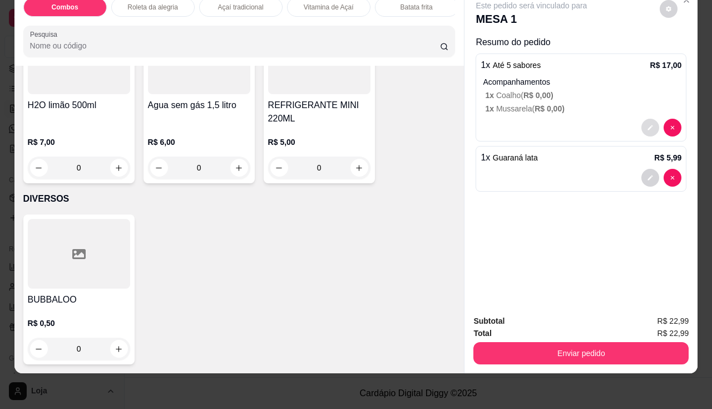
click at [645, 124] on button "decrease-product-quantity" at bounding box center [651, 128] width 18 height 18
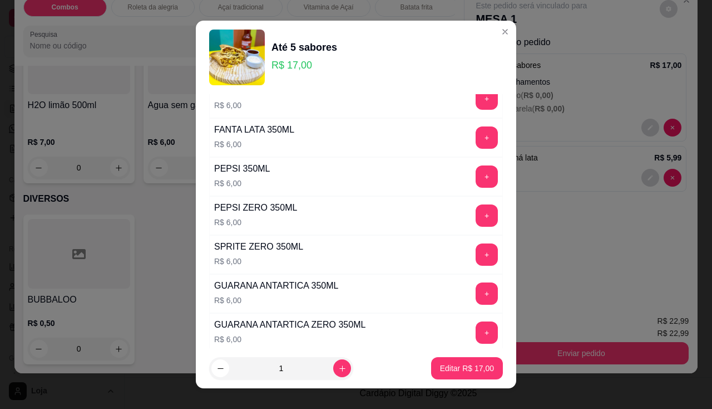
scroll to position [1260, 0]
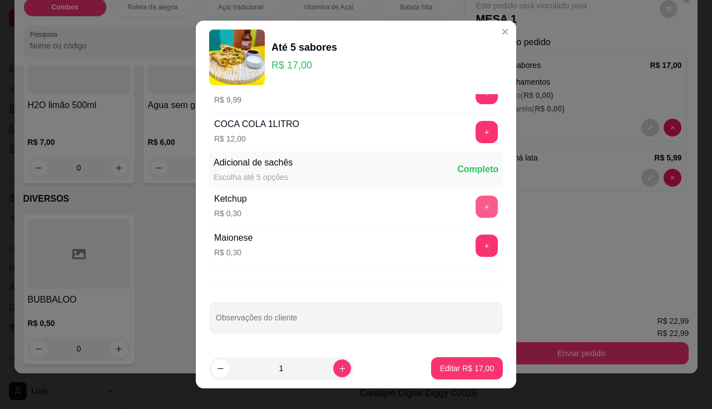
click at [477, 210] on button "+" at bounding box center [487, 206] width 22 height 22
click at [473, 374] on button "Editar R$ 17,90" at bounding box center [467, 368] width 72 height 22
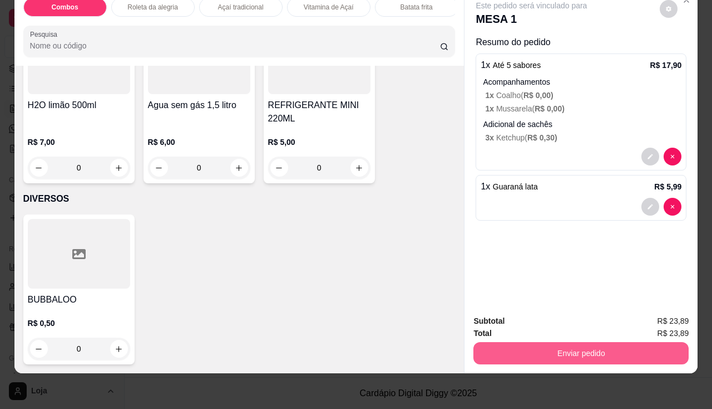
click at [538, 352] on button "Enviar pedido" at bounding box center [581, 353] width 215 height 22
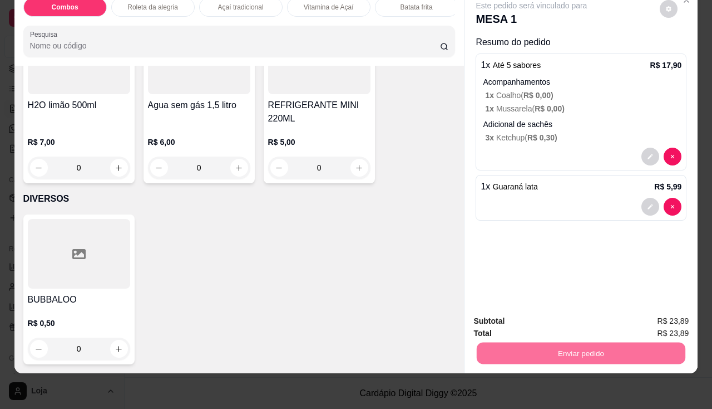
click at [527, 311] on button "Não registrar e enviar pedido" at bounding box center [545, 317] width 116 height 21
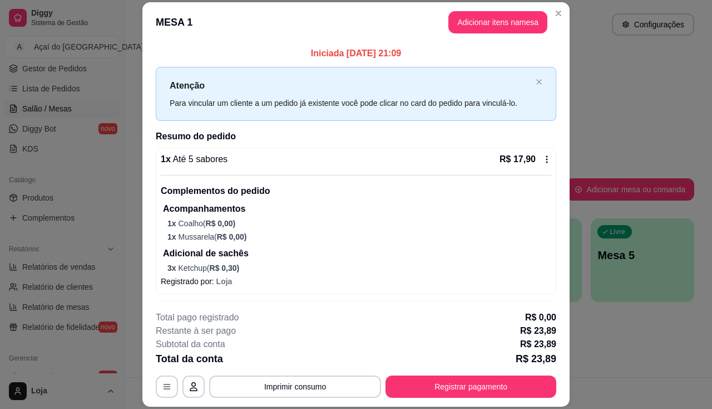
scroll to position [42, 0]
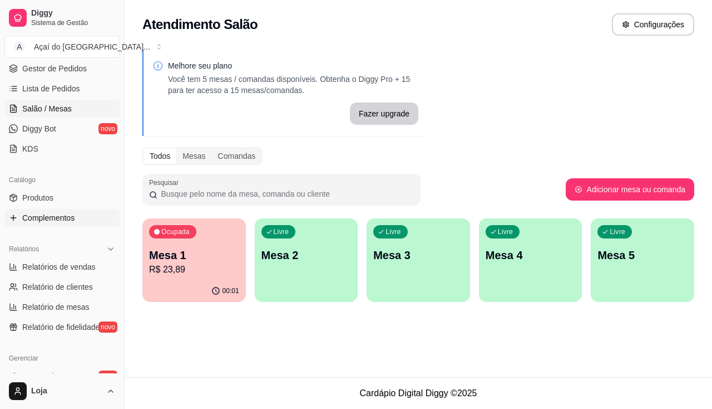
click at [102, 215] on link "Complementos" at bounding box center [61, 218] width 115 height 18
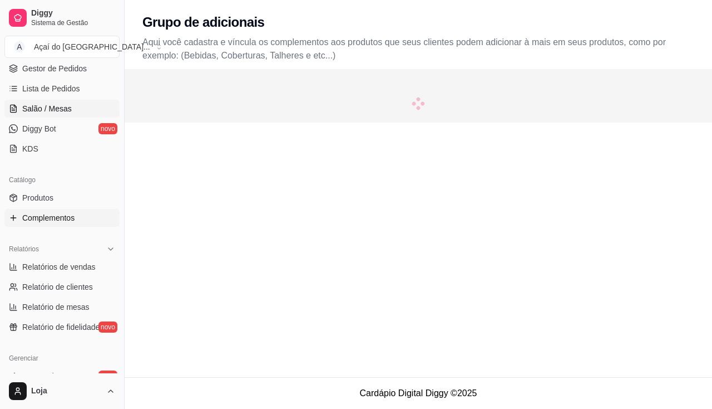
click at [65, 110] on span "Salão / Mesas" at bounding box center [47, 108] width 50 height 11
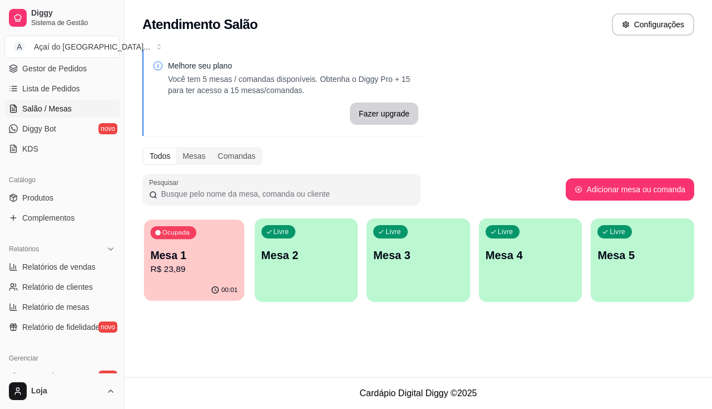
click at [208, 269] on p "R$ 23,89" at bounding box center [193, 269] width 87 height 13
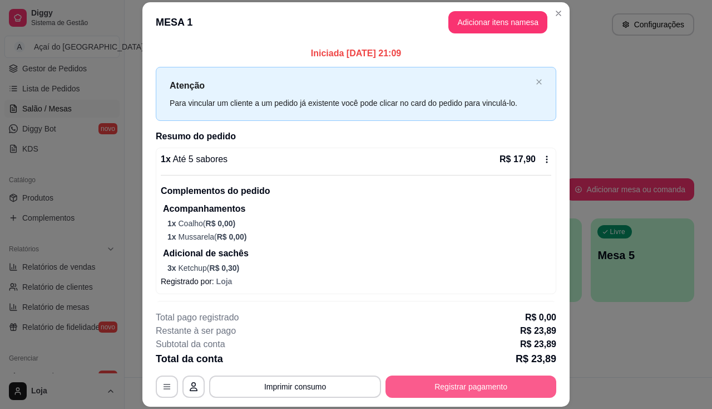
click at [457, 384] on button "Registrar pagamento" at bounding box center [471, 386] width 171 height 22
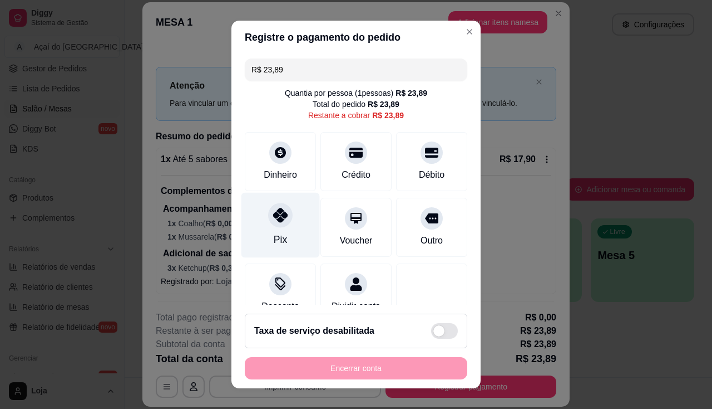
click at [273, 222] on icon at bounding box center [280, 215] width 14 height 14
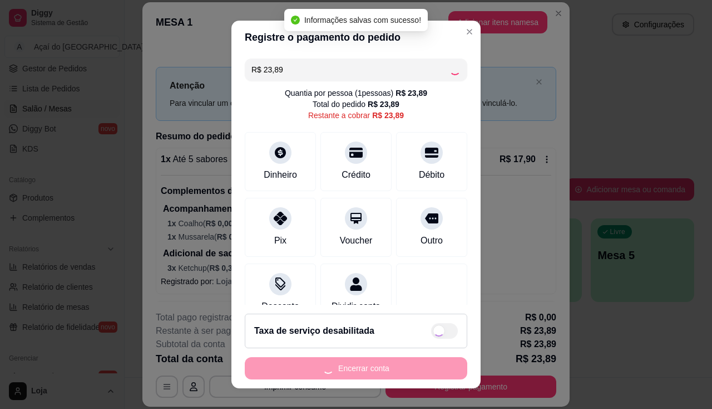
type input "R$ 0,00"
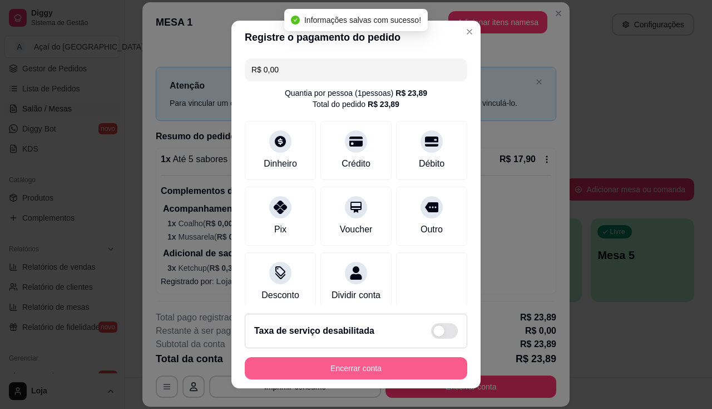
click at [323, 358] on button "Encerrar conta" at bounding box center [356, 368] width 223 height 22
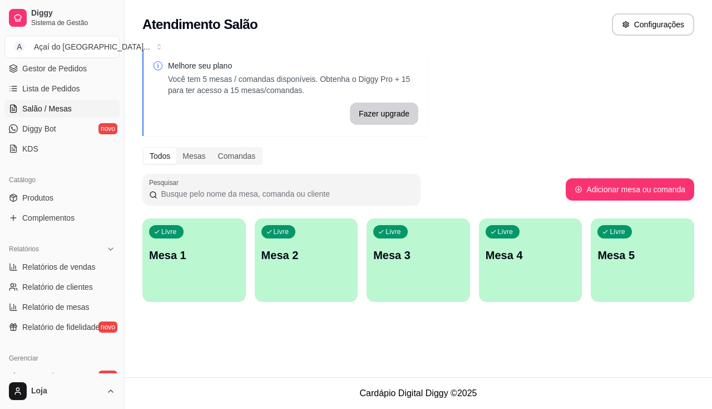
drag, startPoint x: 324, startPoint y: 358, endPoint x: 146, endPoint y: 323, distance: 181.4
click at [146, 323] on div "Atendimento Salão Configurações Melhore seu plano Você tem 5 mesas / comandas d…" at bounding box center [419, 188] width 588 height 377
